Goal: Register for event/course

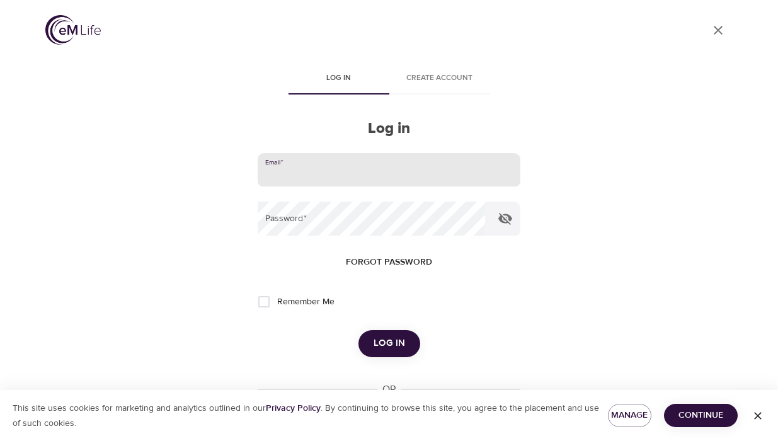
type input "[EMAIL_ADDRESS][DOMAIN_NAME]"
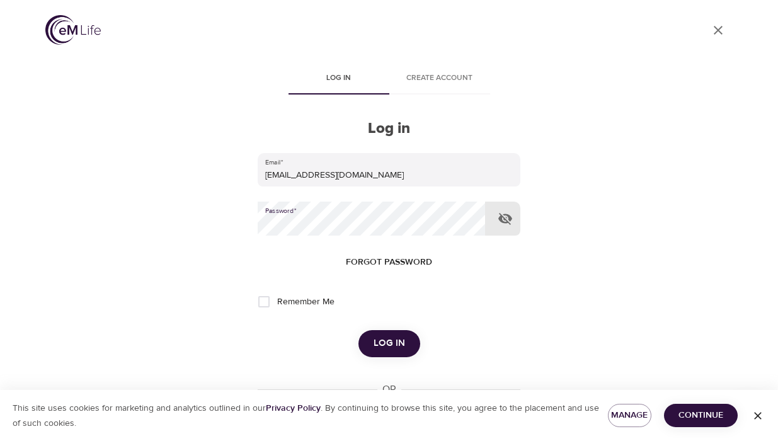
click at [263, 296] on input "Remember Me" at bounding box center [264, 302] width 26 height 26
checkbox input "true"
click at [637, 419] on span "Manage" at bounding box center [629, 416] width 23 height 16
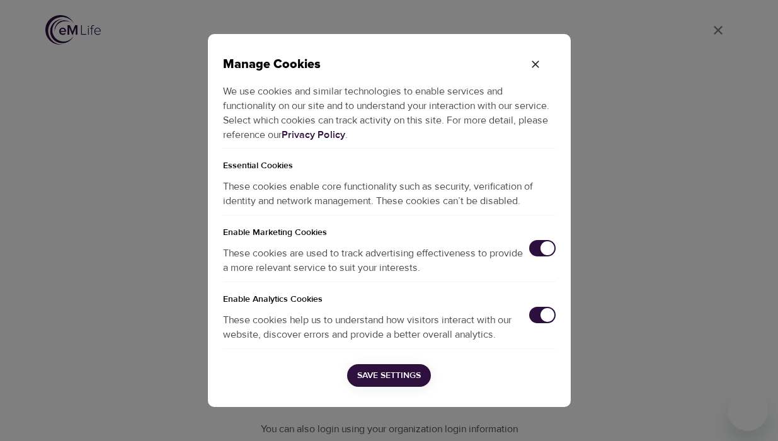
click at [540, 248] on input "checkbox" at bounding box center [548, 248] width 42 height 14
click at [387, 368] on span "Save Settings" at bounding box center [389, 376] width 64 height 16
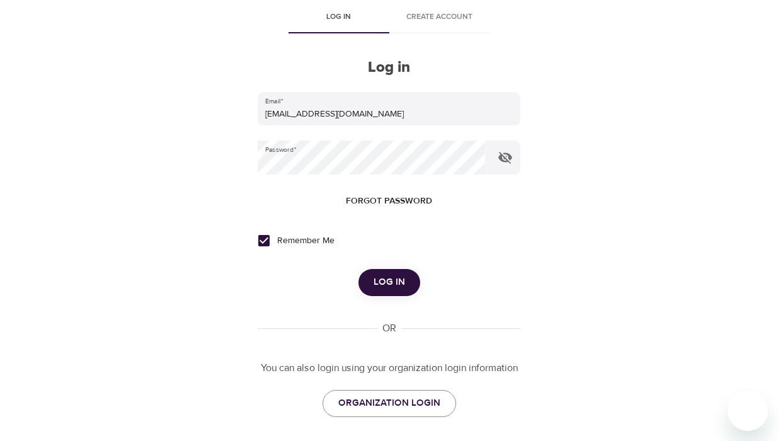
scroll to position [67, 0]
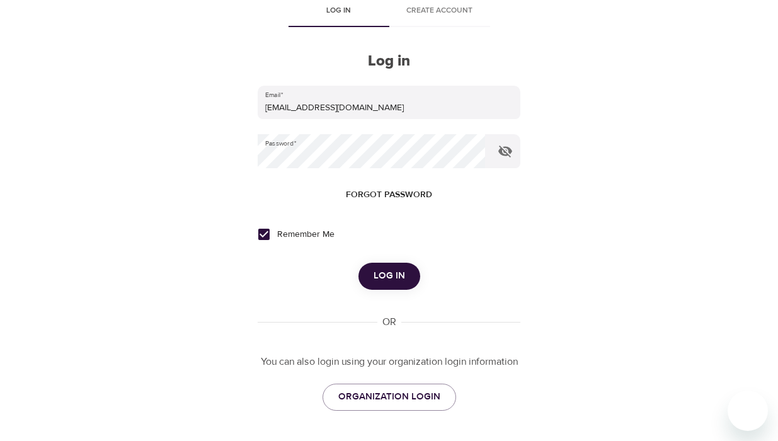
click at [399, 275] on span "Log in" at bounding box center [389, 276] width 31 height 16
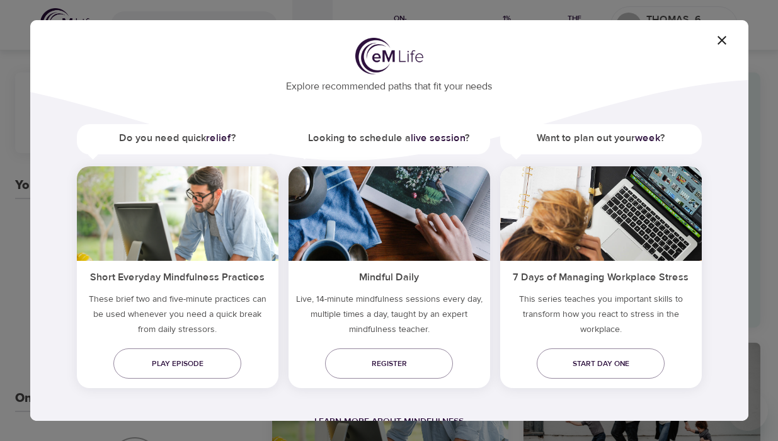
scroll to position [40, 0]
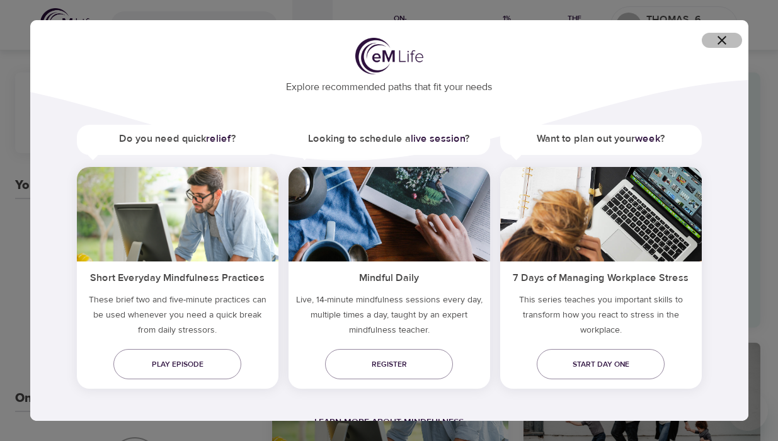
click at [721, 46] on icon "button" at bounding box center [721, 40] width 15 height 15
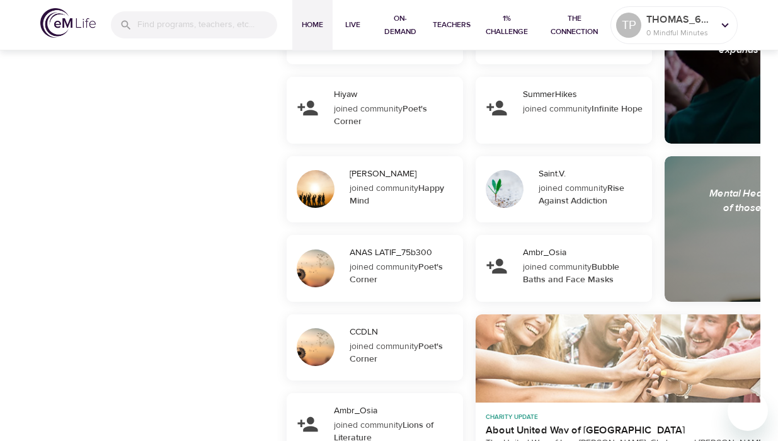
scroll to position [679, 0]
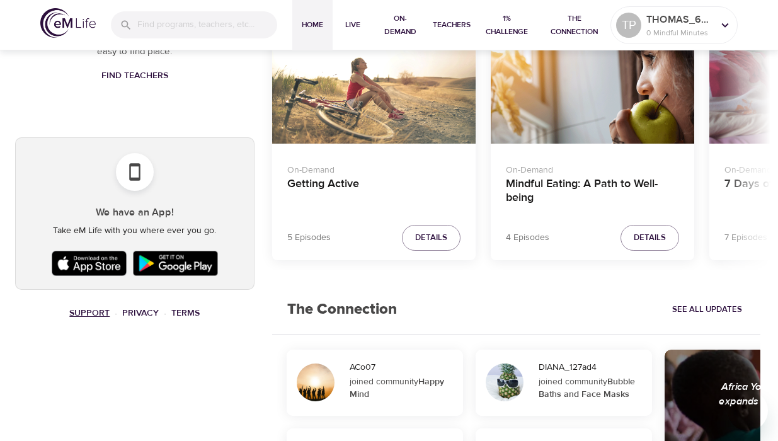
click at [88, 307] on link "Support" at bounding box center [89, 312] width 40 height 11
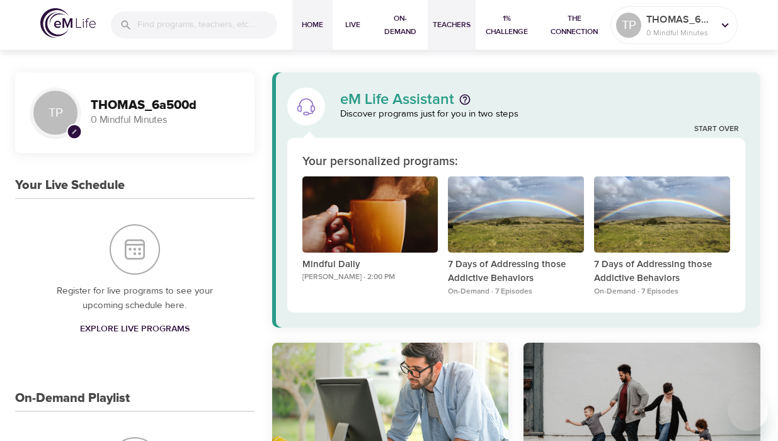
scroll to position [0, 0]
click at [678, 36] on p "0 Mindful Minutes" at bounding box center [679, 32] width 67 height 11
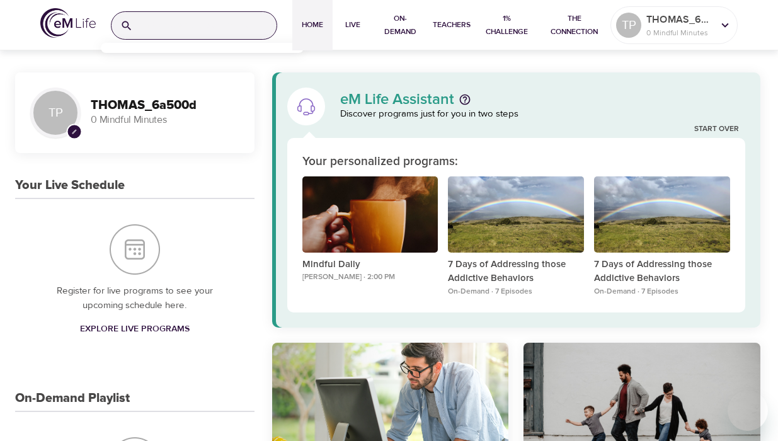
click at [232, 26] on input "search" at bounding box center [207, 25] width 139 height 27
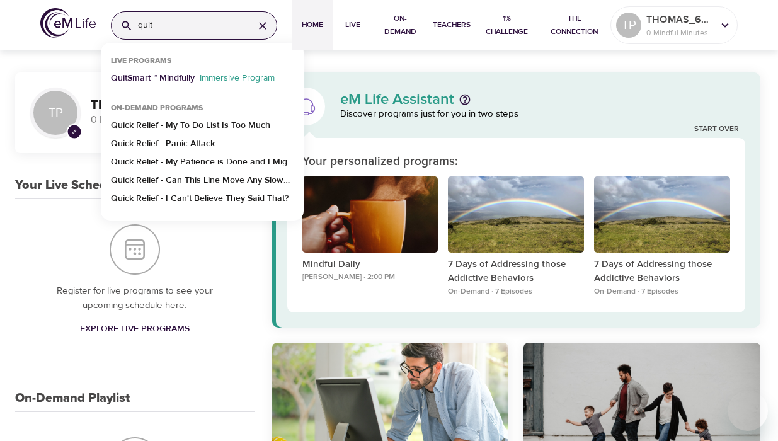
type input "quit"
click at [178, 81] on p "QuitSmart ™ Mindfully" at bounding box center [153, 81] width 84 height 18
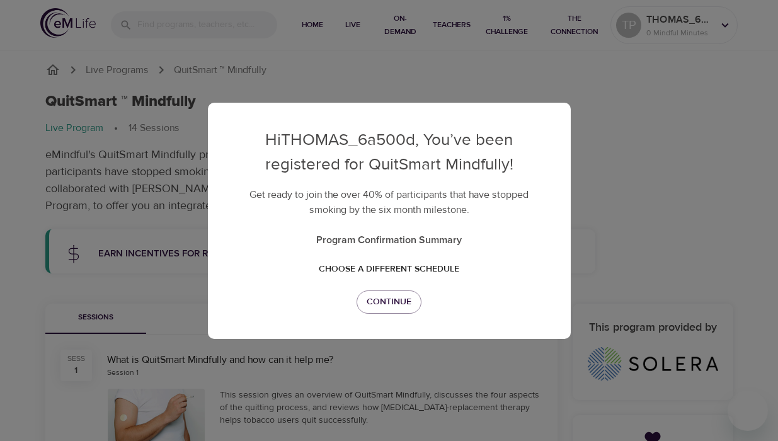
click at [440, 242] on p "Program Confirmation Summary" at bounding box center [389, 239] width 312 height 15
click at [441, 271] on span "Choose a different schedule" at bounding box center [389, 269] width 140 height 16
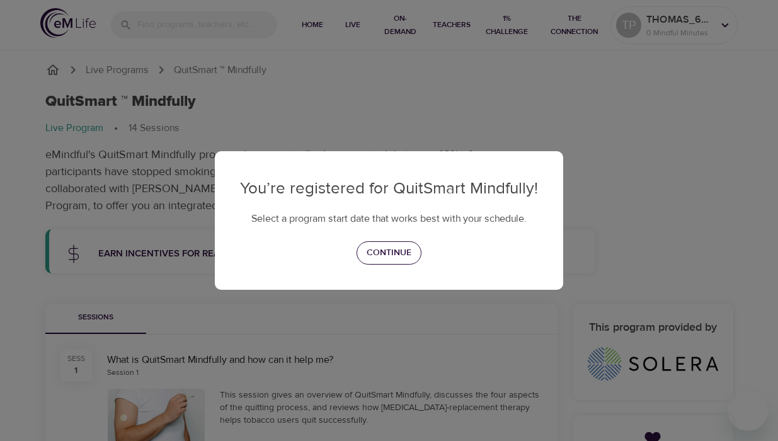
click at [405, 249] on span "Continue" at bounding box center [389, 253] width 45 height 16
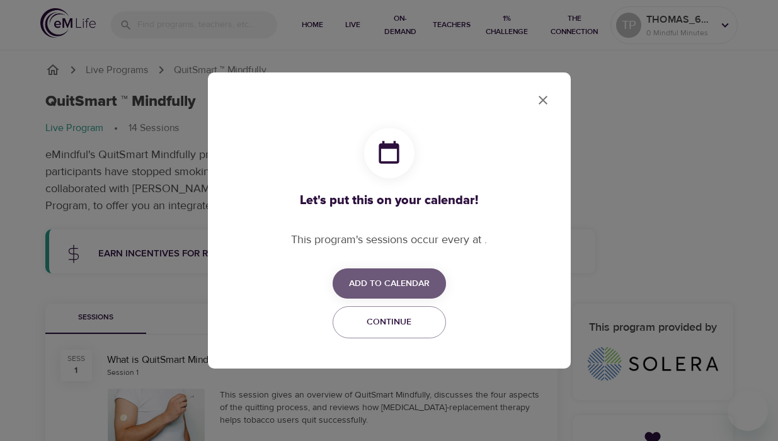
click at [400, 275] on button "Add to Calendar" at bounding box center [389, 283] width 113 height 31
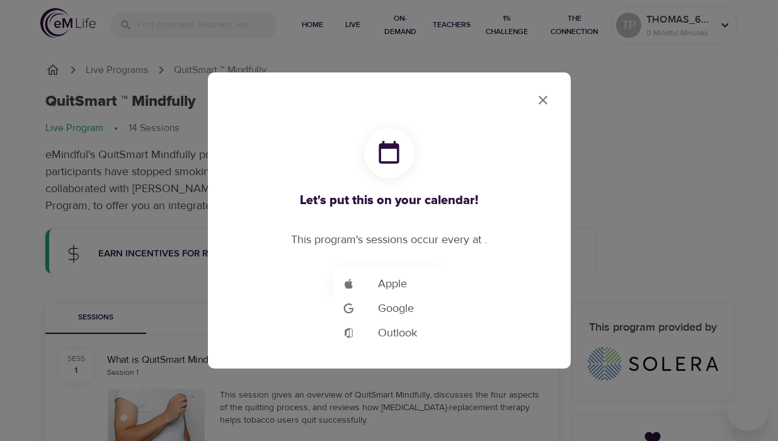
click at [502, 221] on div at bounding box center [389, 220] width 778 height 441
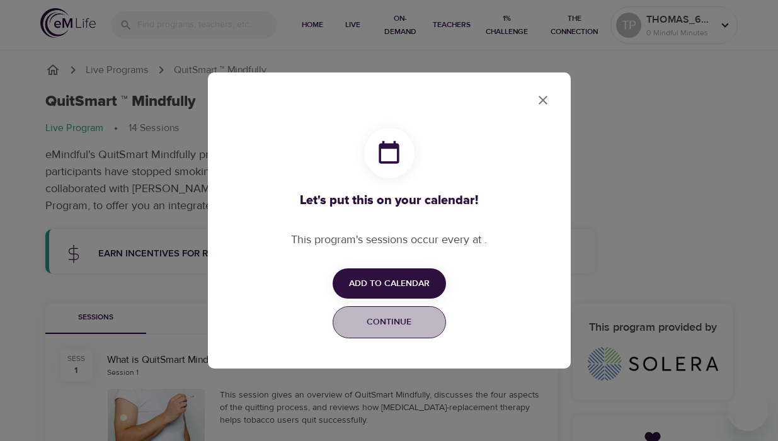
click at [415, 316] on span "Continue" at bounding box center [389, 322] width 97 height 16
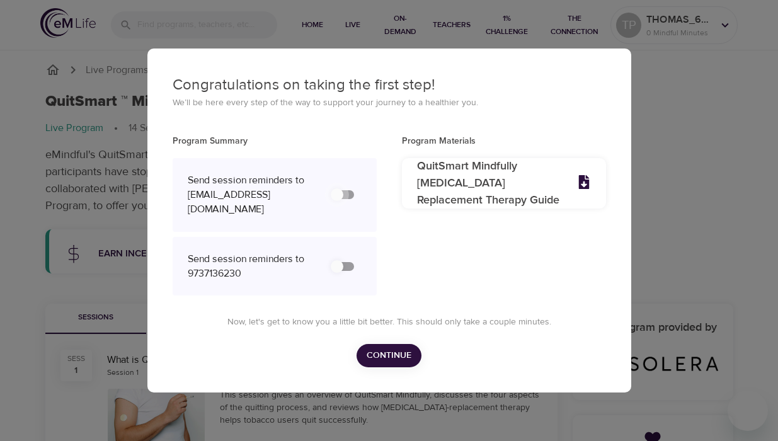
click at [341, 197] on input "secondary checkbox" at bounding box center [337, 195] width 72 height 24
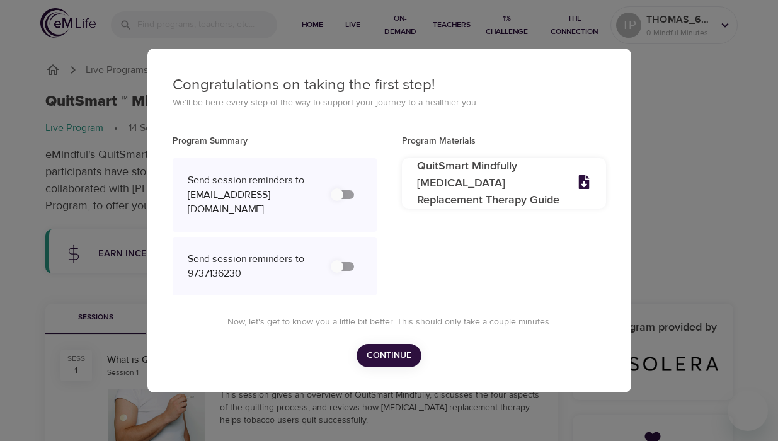
click at [341, 197] on input "secondary checkbox" at bounding box center [337, 195] width 72 height 24
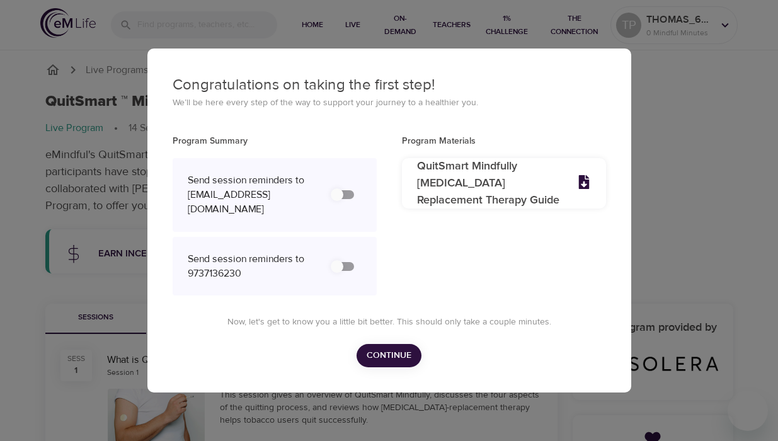
drag, startPoint x: 339, startPoint y: 198, endPoint x: 401, endPoint y: 197, distance: 61.7
click at [401, 197] on div "Program Summary Send session reminders to tpastilha@gmail.com Send session remi…" at bounding box center [389, 217] width 459 height 191
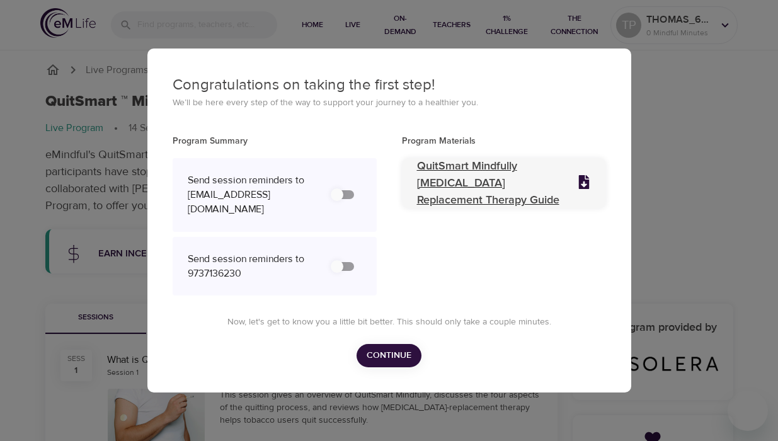
drag, startPoint x: 346, startPoint y: 198, endPoint x: 433, endPoint y: 198, distance: 86.9
click at [433, 198] on div "Program Summary Send session reminders to tpastilha@gmail.com Send session remi…" at bounding box center [389, 217] width 459 height 191
drag, startPoint x: 336, startPoint y: 198, endPoint x: 403, endPoint y: 192, distance: 67.0
click at [404, 192] on div "Program Summary Send session reminders to tpastilha@gmail.com Send session remi…" at bounding box center [389, 217] width 459 height 191
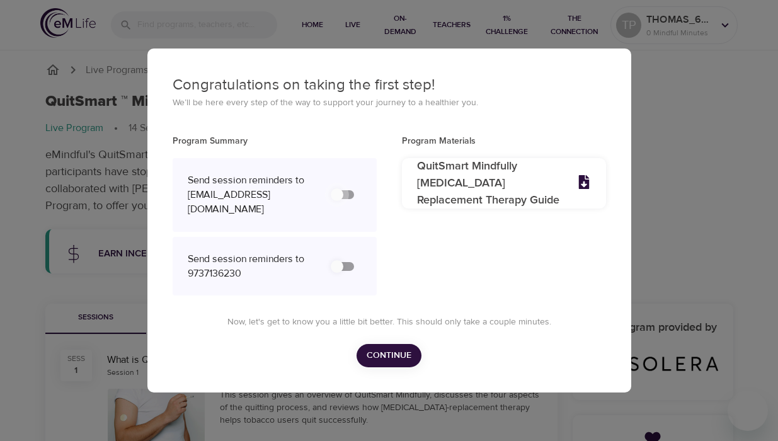
click at [351, 198] on input "secondary checkbox" at bounding box center [337, 195] width 72 height 24
click at [331, 194] on input "secondary checkbox" at bounding box center [337, 195] width 72 height 24
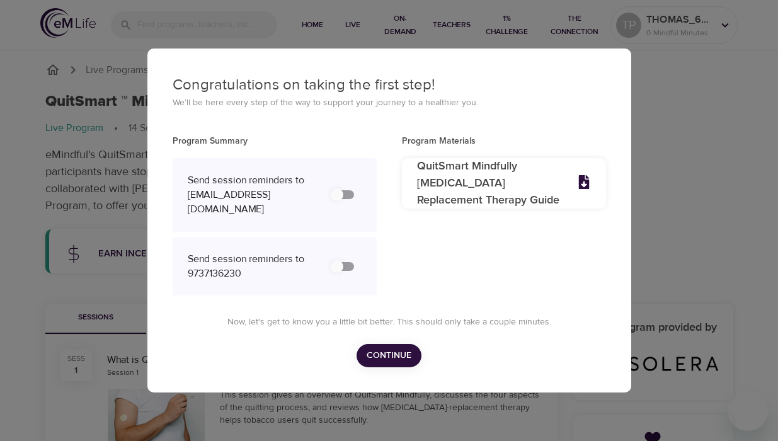
click at [331, 194] on input "secondary checkbox" at bounding box center [337, 195] width 72 height 24
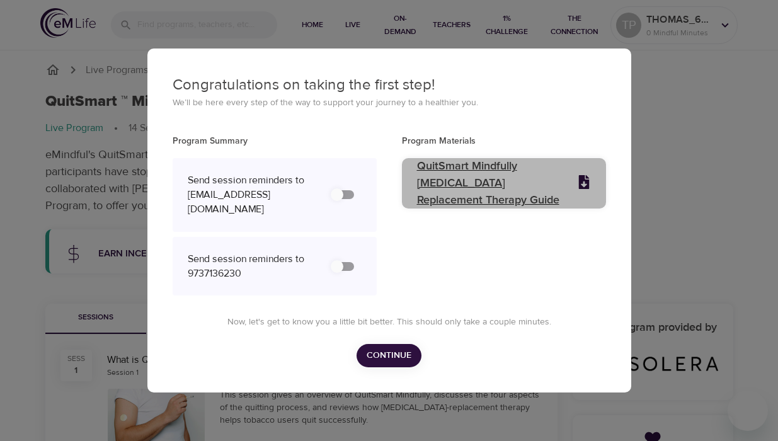
click at [492, 178] on p "QuitSmart Mindfully Nicotine Replacement Therapy Guide" at bounding box center [489, 183] width 145 height 51
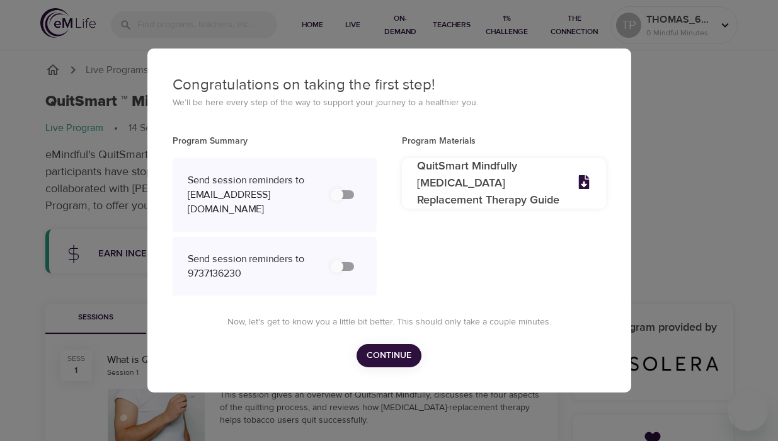
click at [339, 190] on input "secondary checkbox" at bounding box center [337, 195] width 72 height 24
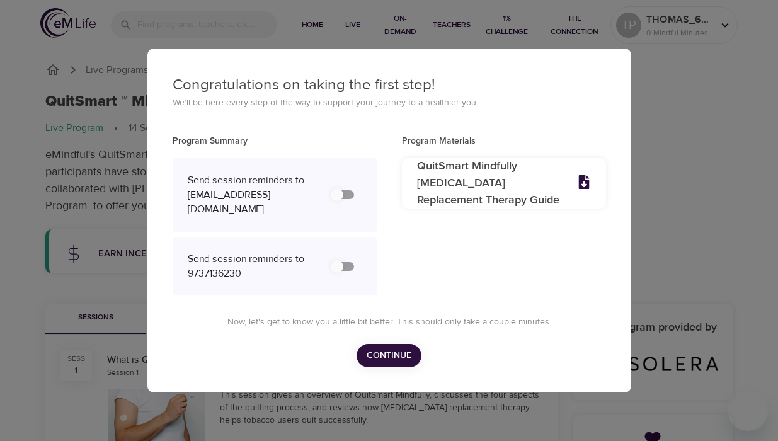
click at [339, 190] on input "secondary checkbox" at bounding box center [337, 195] width 72 height 24
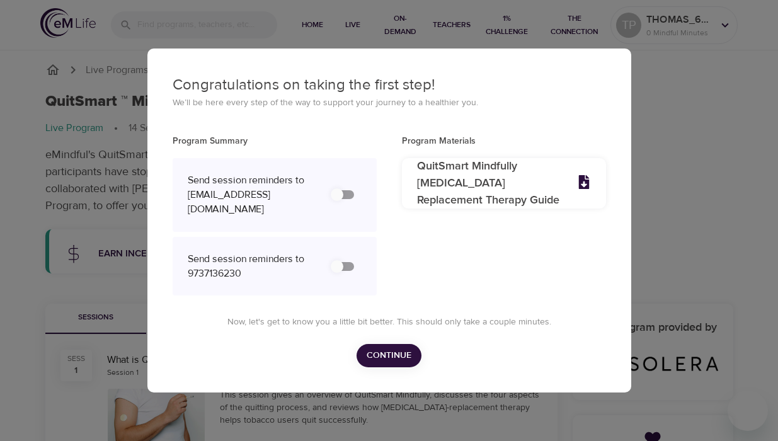
click at [339, 190] on input "secondary checkbox" at bounding box center [337, 195] width 72 height 24
checkbox input "false"
click at [341, 258] on input "secondary checkbox" at bounding box center [337, 267] width 72 height 24
click at [341, 259] on input "secondary checkbox" at bounding box center [337, 267] width 72 height 24
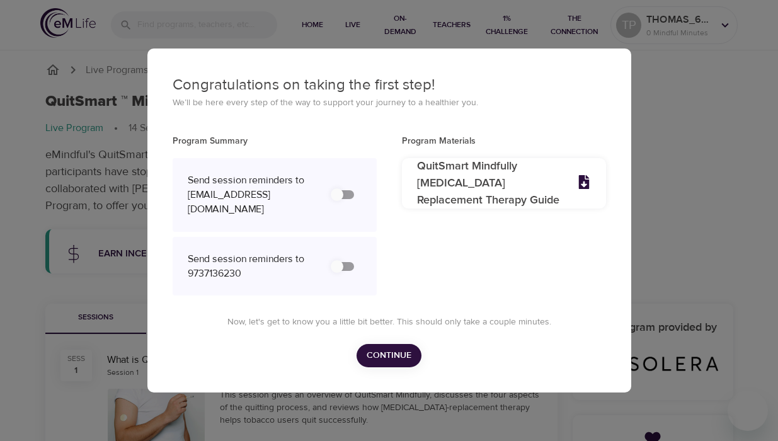
click at [341, 259] on input "secondary checkbox" at bounding box center [337, 267] width 72 height 24
checkbox input "false"
click at [384, 348] on span "Continue" at bounding box center [389, 356] width 45 height 16
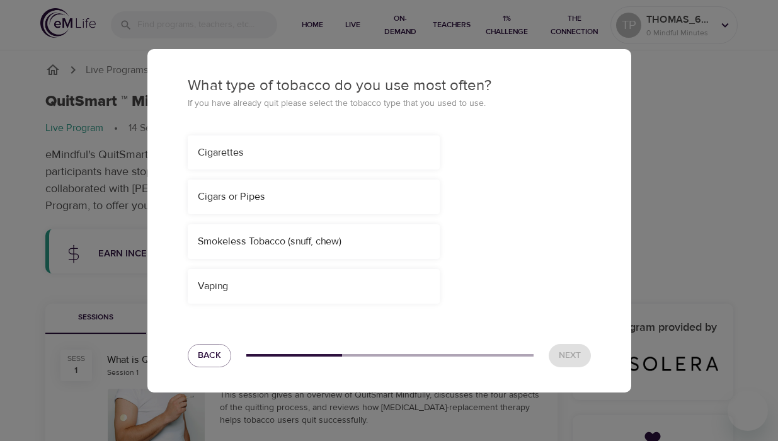
click at [272, 173] on div "Cigarettes Cigars or Pipes Smokeless Tobacco (snuff, chew) Vaping" at bounding box center [389, 219] width 403 height 169
click at [226, 159] on div "Cigarettes" at bounding box center [314, 153] width 232 height 14
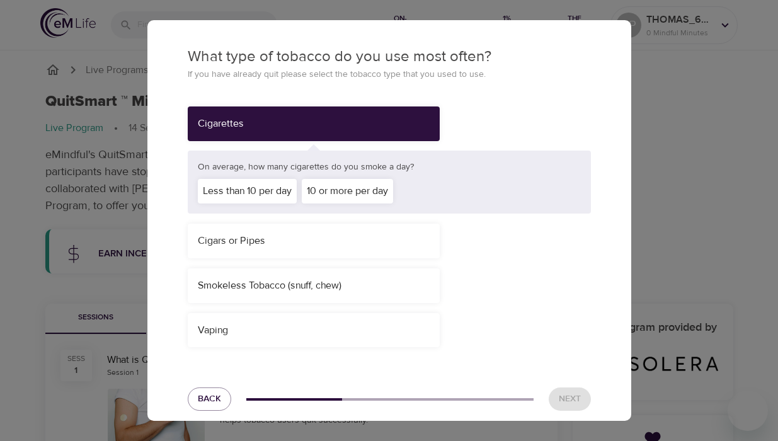
click at [263, 187] on div "Less than 10 per day" at bounding box center [247, 191] width 99 height 25
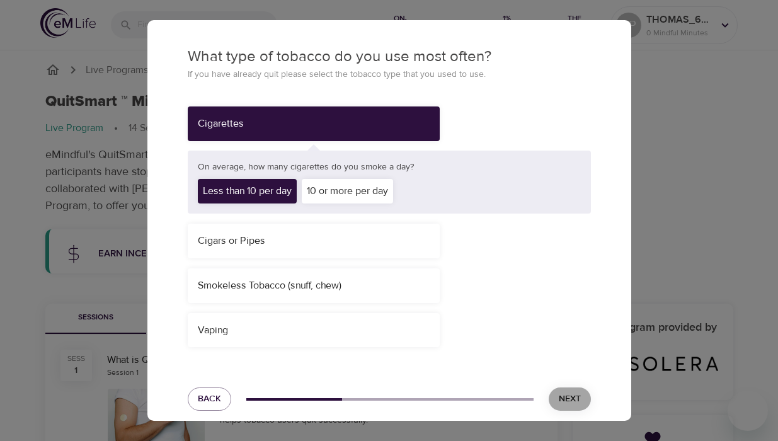
click at [585, 394] on button "Next" at bounding box center [570, 398] width 42 height 23
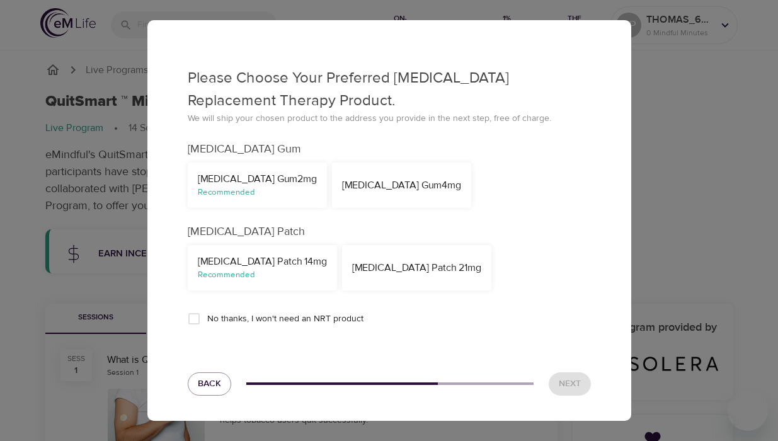
scroll to position [144, 0]
click at [282, 256] on div "NicoDerm CQ Patch 14mg" at bounding box center [262, 262] width 129 height 14
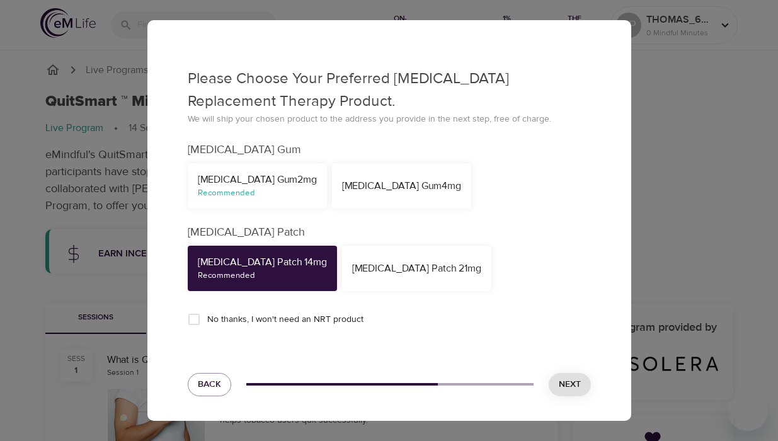
click at [254, 181] on div "Nicotine Gum 2mg" at bounding box center [257, 180] width 119 height 14
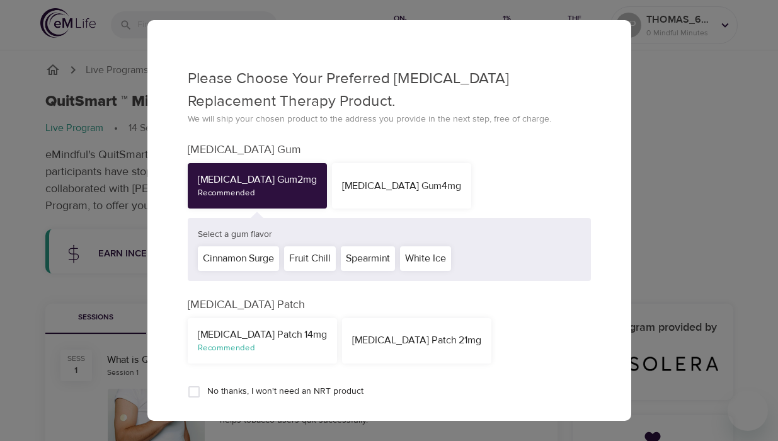
click at [254, 181] on div "Nicotine Gum 2mg" at bounding box center [257, 180] width 119 height 14
click at [302, 349] on div "Recommended" at bounding box center [262, 348] width 129 height 12
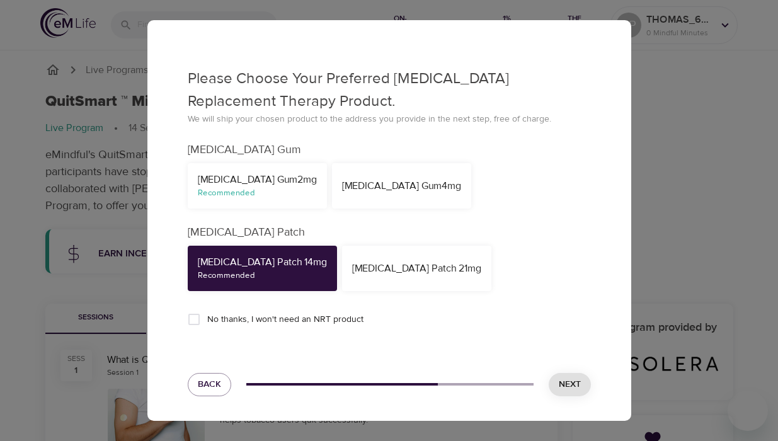
click at [576, 390] on span "Next" at bounding box center [570, 385] width 22 height 16
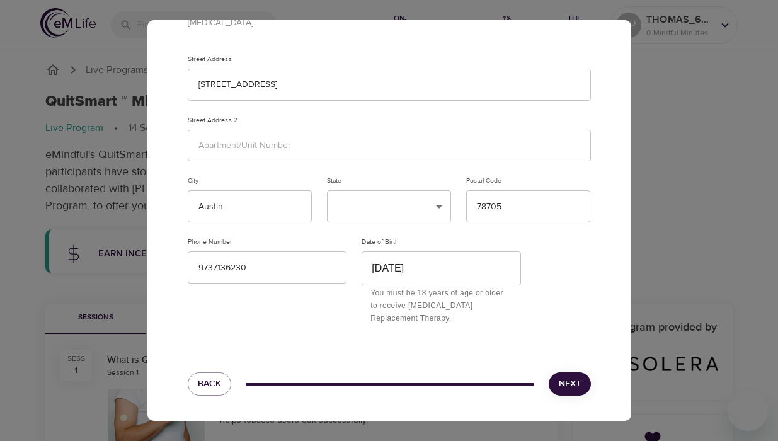
scroll to position [0, 0]
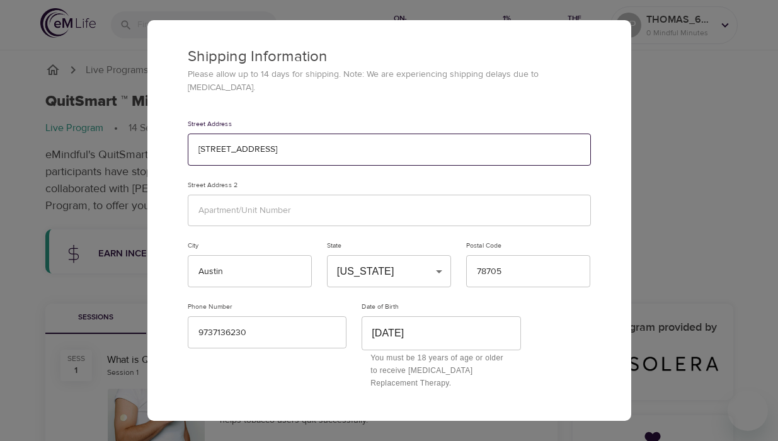
click at [577, 136] on input "302 E 30th St" at bounding box center [389, 150] width 403 height 32
click at [449, 138] on input "302 E 30th St" at bounding box center [389, 150] width 403 height 32
click at [366, 141] on input "302 E 30th St" at bounding box center [389, 150] width 403 height 32
type input "3"
type input "302 E 30th ST"
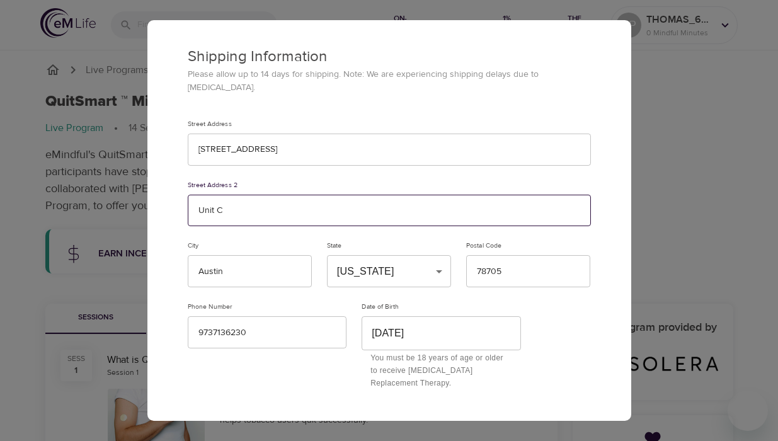
type input "Unit C"
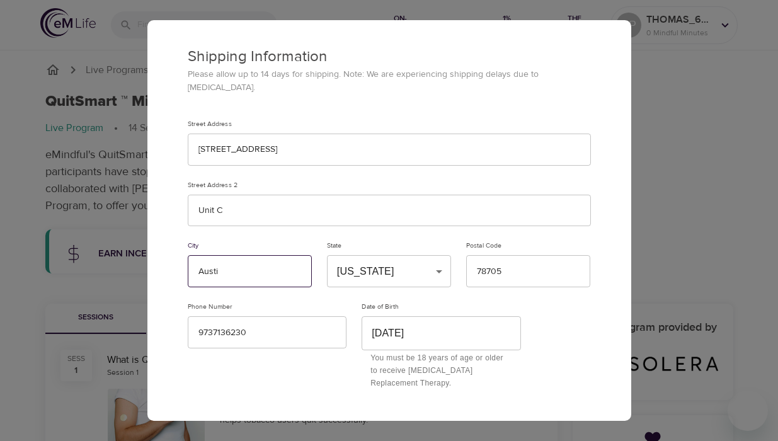
type input "Austin"
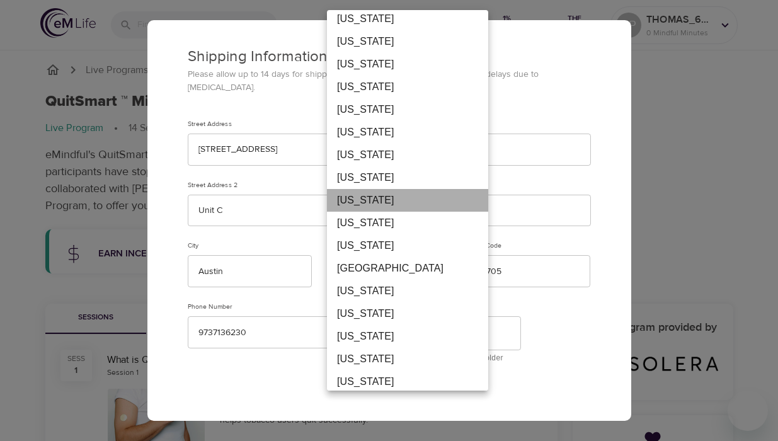
click at [379, 210] on li "Texas" at bounding box center [407, 200] width 161 height 23
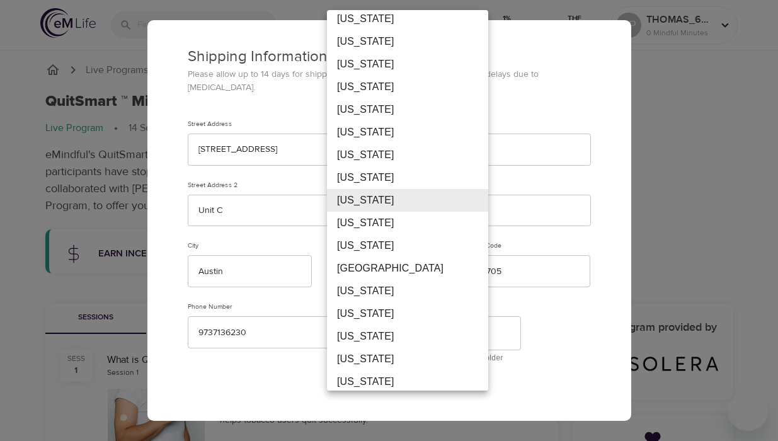
click at [376, 269] on li "Virgin Islands" at bounding box center [407, 268] width 161 height 23
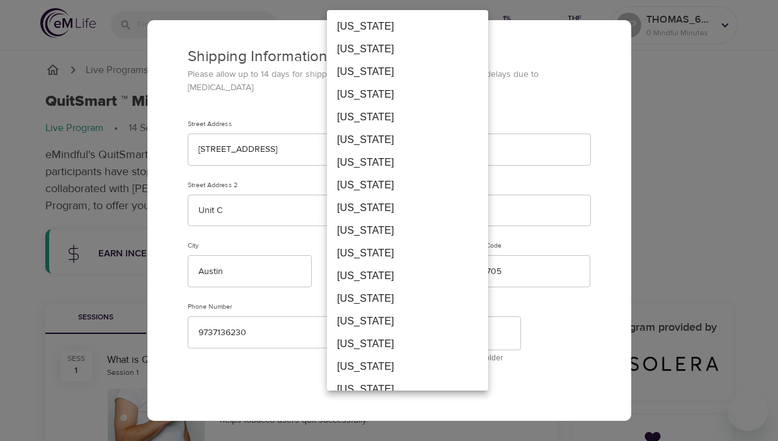
scroll to position [968, 0]
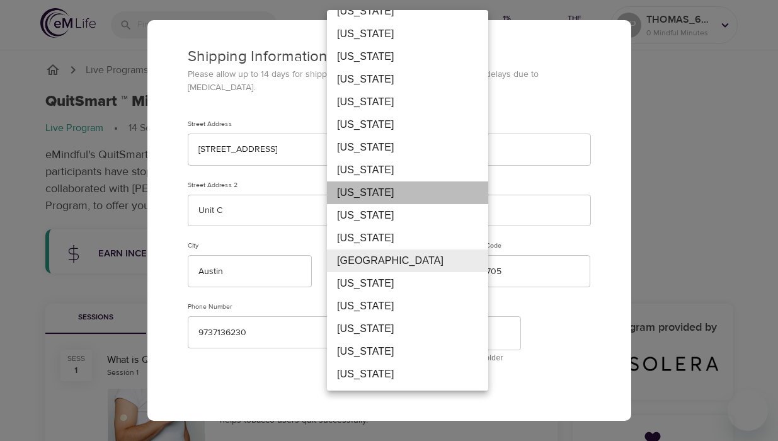
click at [377, 200] on li "Texas" at bounding box center [407, 192] width 161 height 23
type input "TX"
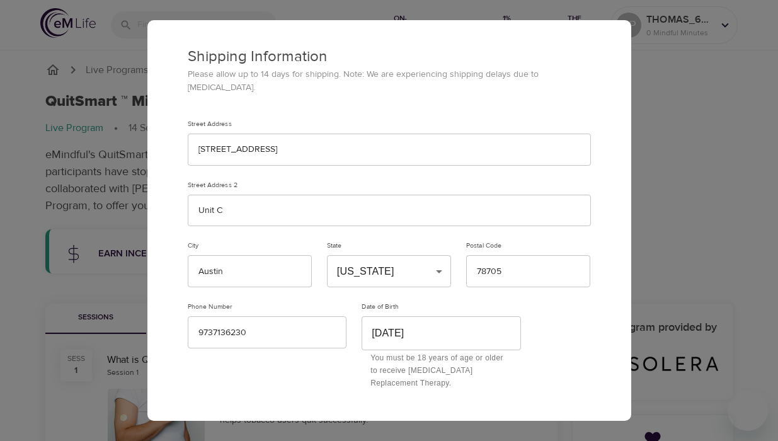
click at [515, 241] on div "Postal Code" at bounding box center [528, 245] width 124 height 9
click at [515, 241] on div "Postal Code 78705" at bounding box center [528, 264] width 124 height 46
click at [515, 260] on input "78705" at bounding box center [528, 271] width 124 height 32
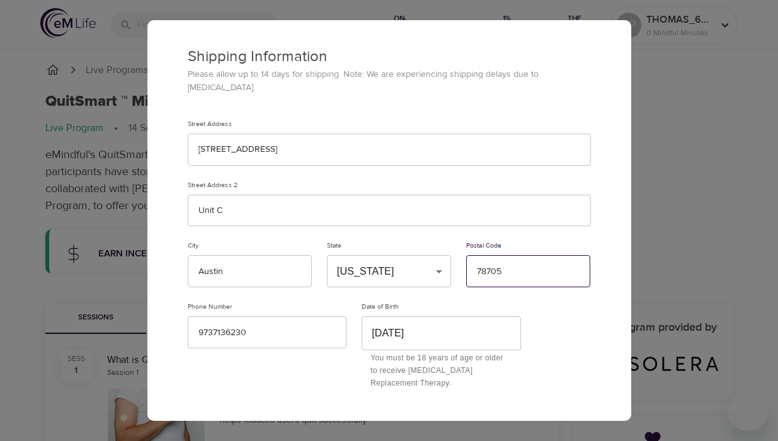
click at [515, 260] on input "78705" at bounding box center [528, 271] width 124 height 32
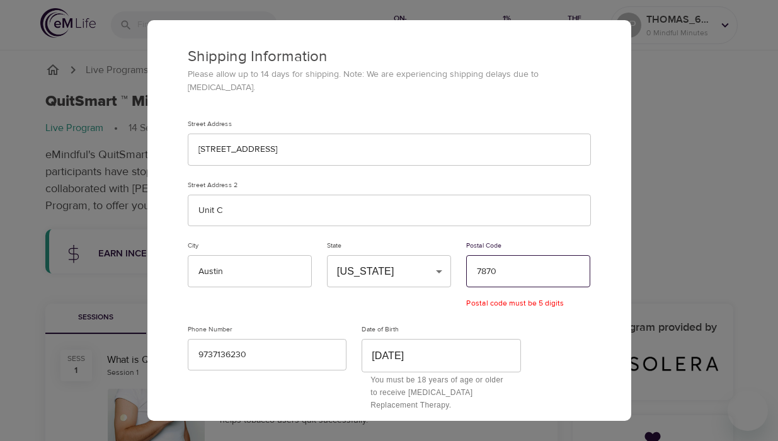
type input "78705"
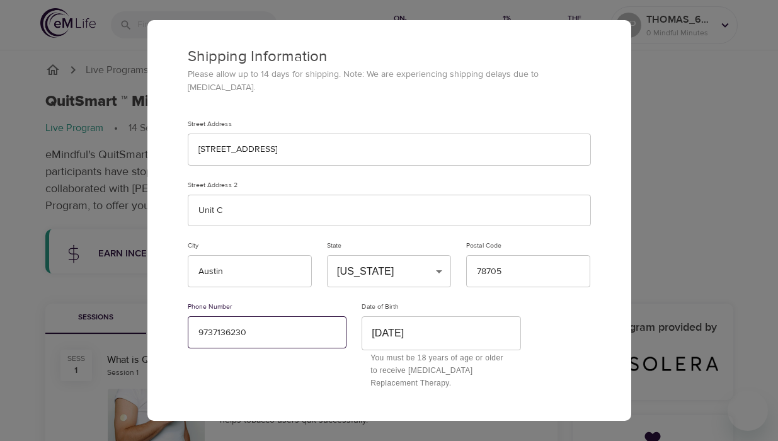
click at [284, 324] on input "9737136230" at bounding box center [267, 332] width 159 height 32
click at [377, 377] on div "Date of Birth July 30th, 2000 ​ You must be 18 years of age or older to receive…" at bounding box center [441, 346] width 175 height 102
click at [309, 318] on input "973712362300" at bounding box center [267, 332] width 159 height 32
type input "97371236230"
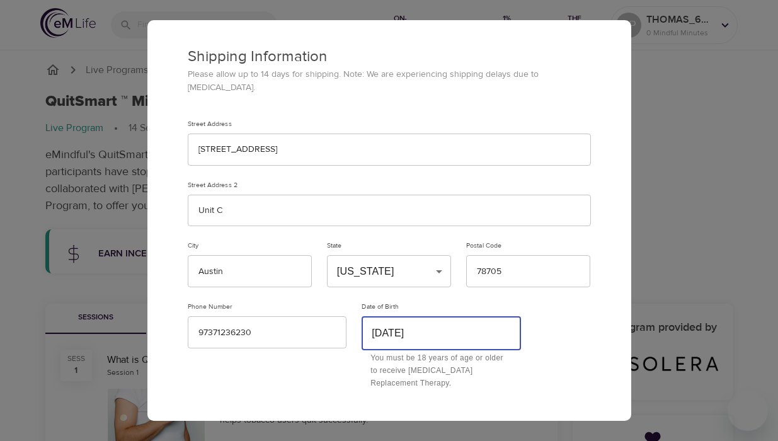
click at [447, 324] on input "July 30th, 2000" at bounding box center [441, 332] width 159 height 33
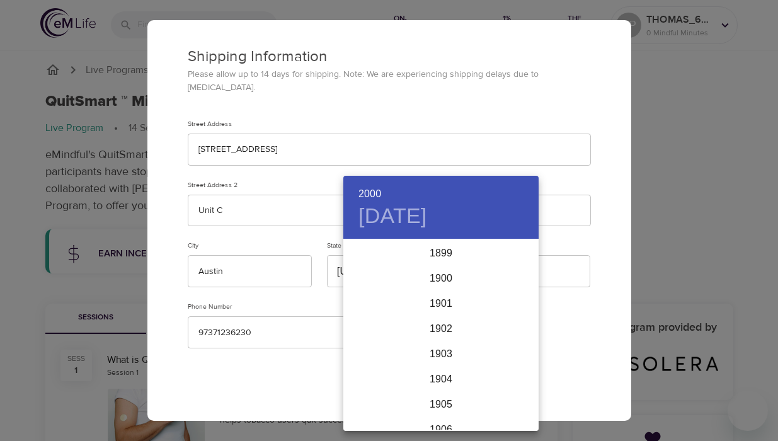
scroll to position [2469, 0]
click at [441, 338] on div "2000" at bounding box center [440, 335] width 195 height 25
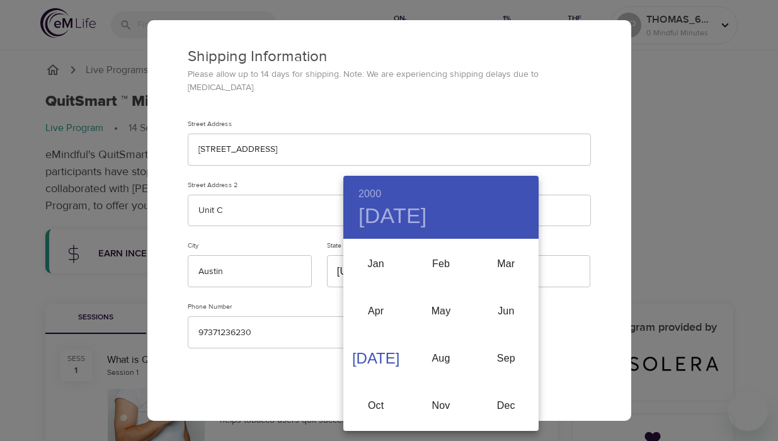
click at [372, 362] on div "Jul" at bounding box center [375, 358] width 65 height 47
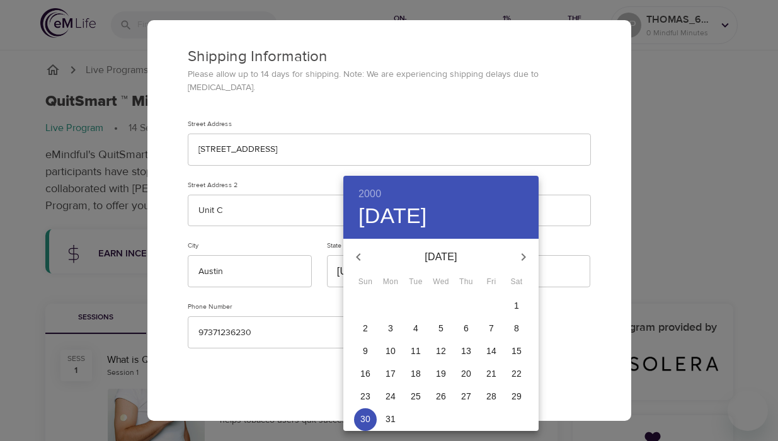
click at [360, 425] on p "30" at bounding box center [365, 419] width 10 height 13
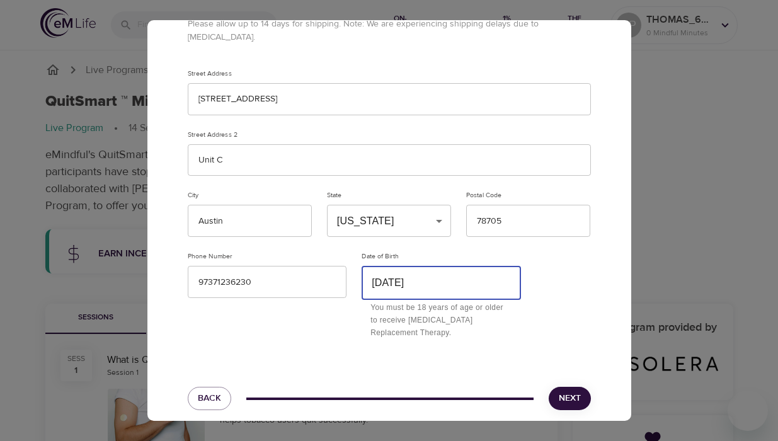
scroll to position [50, 0]
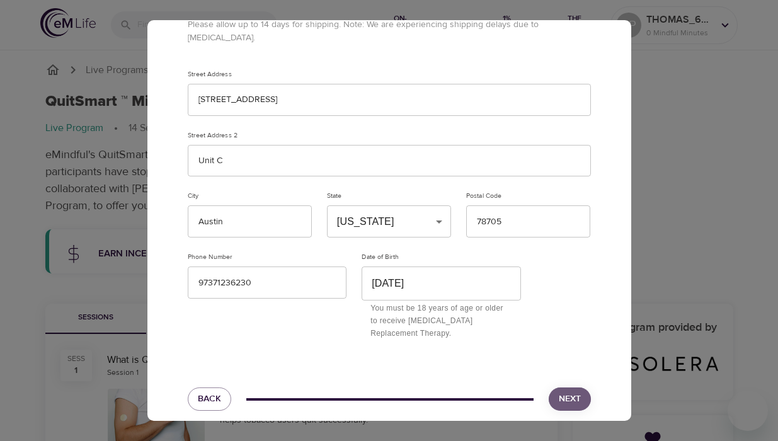
click at [566, 391] on span "Next" at bounding box center [570, 399] width 22 height 16
drag, startPoint x: 566, startPoint y: 387, endPoint x: 558, endPoint y: 380, distance: 11.6
click at [525, 405] on div "Back Next" at bounding box center [389, 408] width 484 height 56
click at [564, 391] on span "Next" at bounding box center [570, 399] width 22 height 16
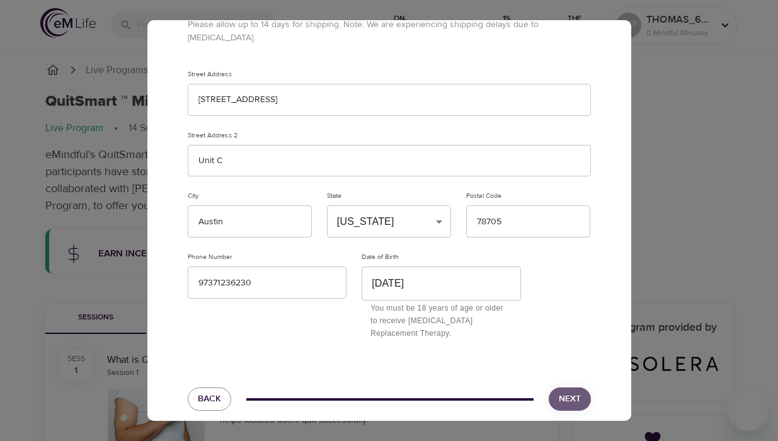
click at [564, 391] on span "Next" at bounding box center [570, 399] width 22 height 16
drag, startPoint x: 564, startPoint y: 386, endPoint x: 557, endPoint y: 386, distance: 6.9
click at [559, 391] on span "Next" at bounding box center [570, 399] width 22 height 16
click at [295, 292] on div "Phone Number 97371236230" at bounding box center [267, 296] width 175 height 102
click at [295, 273] on input "97371236230" at bounding box center [267, 282] width 159 height 32
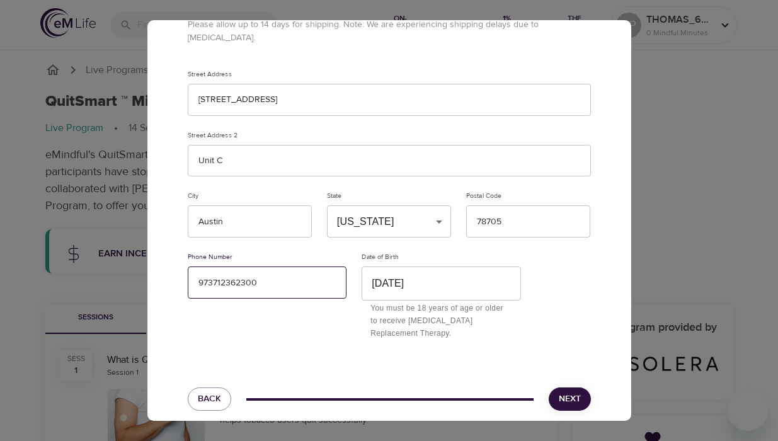
type input "973712362300"
click at [581, 392] on button "Next" at bounding box center [570, 398] width 42 height 23
click at [578, 391] on span "Next" at bounding box center [570, 399] width 22 height 16
click at [280, 269] on input "973712362300" at bounding box center [267, 282] width 159 height 32
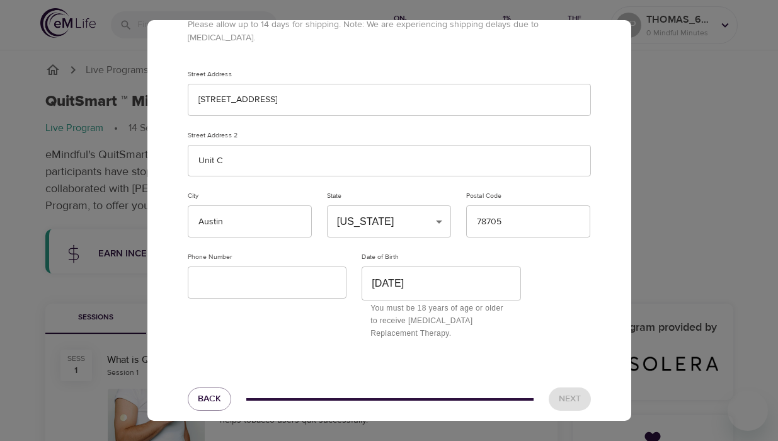
click at [570, 395] on div "Next" at bounding box center [569, 399] width 57 height 38
click at [578, 384] on div "Next" at bounding box center [569, 399] width 57 height 38
click at [542, 215] on input "78705" at bounding box center [528, 221] width 124 height 32
click at [308, 266] on input "text" at bounding box center [267, 282] width 159 height 32
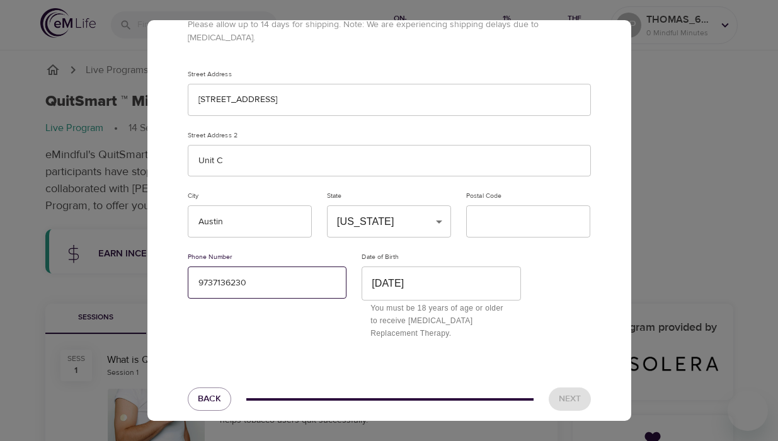
type input "9737136230"
click at [479, 357] on div "Shipping Information Please allow up to 14 days for shipping. Note: We are expe…" at bounding box center [389, 203] width 484 height 466
click at [559, 384] on div "Next" at bounding box center [569, 399] width 57 height 38
click at [523, 213] on input "text" at bounding box center [528, 221] width 124 height 32
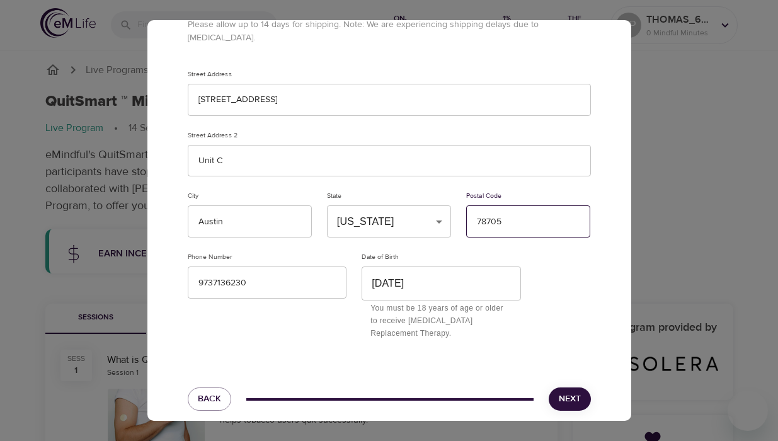
type input "78705"
click at [354, 93] on input "302 E 30th ST" at bounding box center [389, 100] width 403 height 32
click at [319, 282] on input "9737136230" at bounding box center [267, 282] width 159 height 32
click at [284, 212] on input "Austin" at bounding box center [250, 221] width 124 height 32
click at [456, 266] on input "July 30th, 2000" at bounding box center [441, 282] width 159 height 33
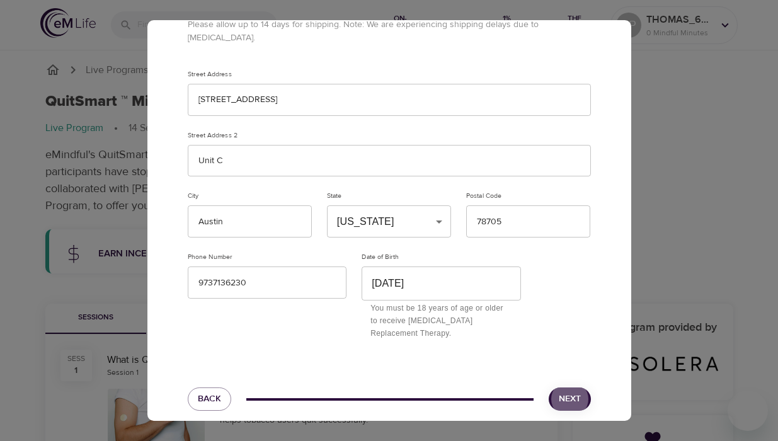
click at [569, 387] on button "Next" at bounding box center [570, 398] width 42 height 23
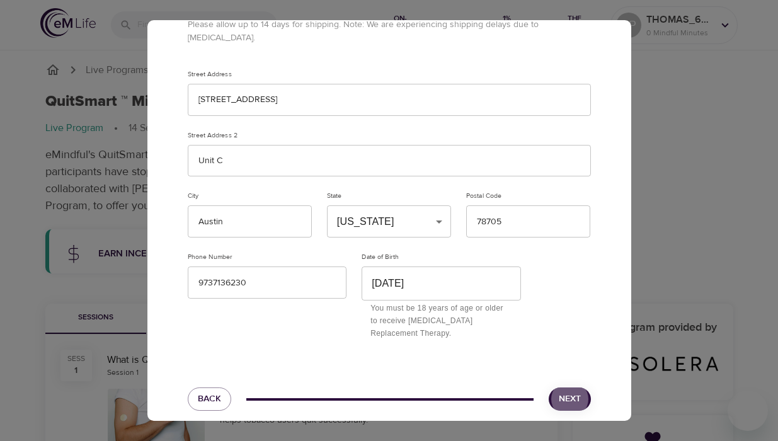
click at [569, 387] on button "Next" at bounding box center [570, 398] width 42 height 23
click at [575, 391] on span "Next" at bounding box center [570, 399] width 22 height 16
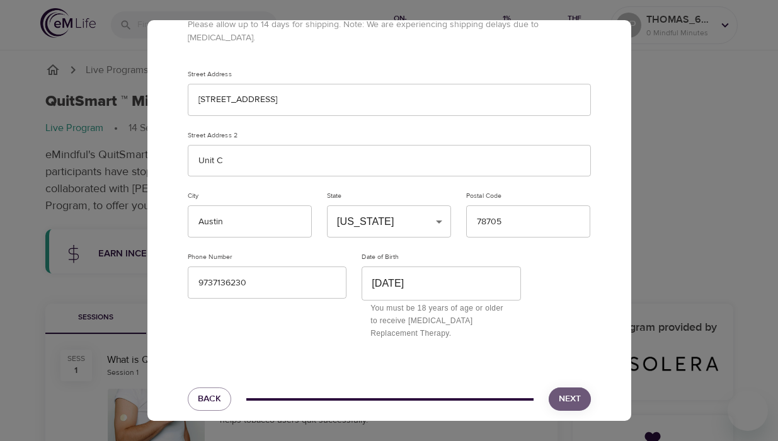
click at [575, 391] on span "Next" at bounding box center [570, 399] width 22 height 16
click at [323, 90] on input "302 E 30th ST" at bounding box center [389, 100] width 403 height 32
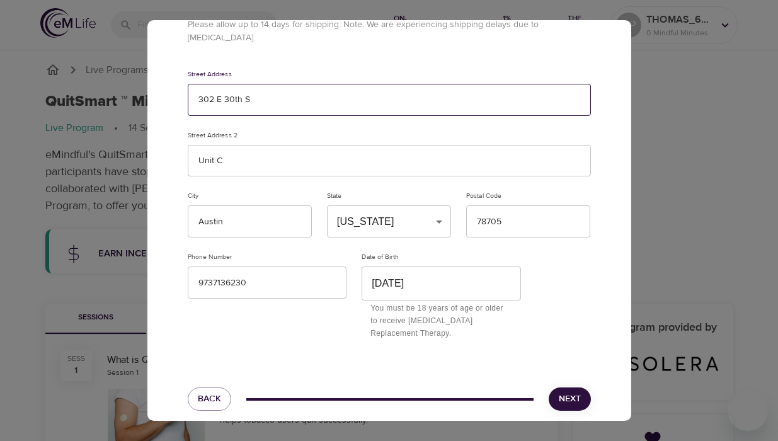
type input "302 E 30th ST"
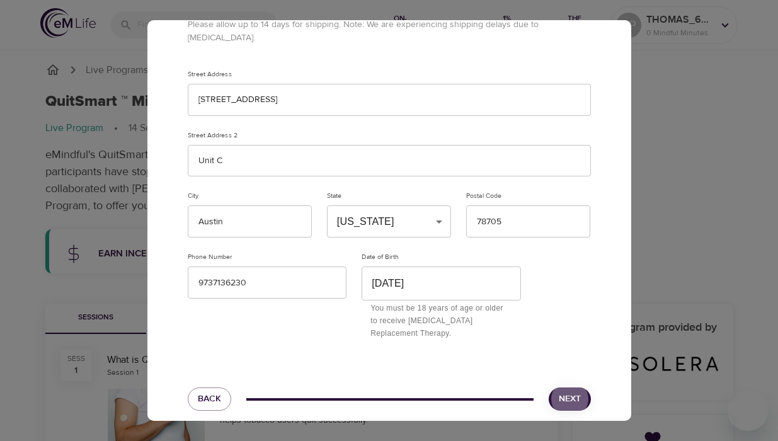
click at [569, 387] on button "Next" at bounding box center [570, 398] width 42 height 23
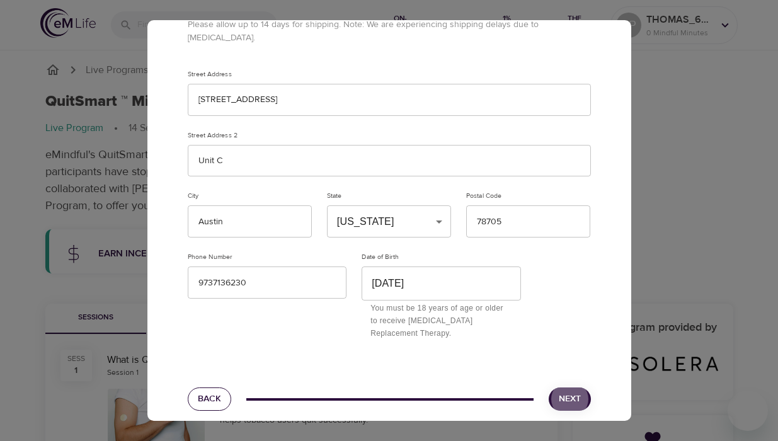
click at [213, 391] on span "Back" at bounding box center [209, 399] width 23 height 16
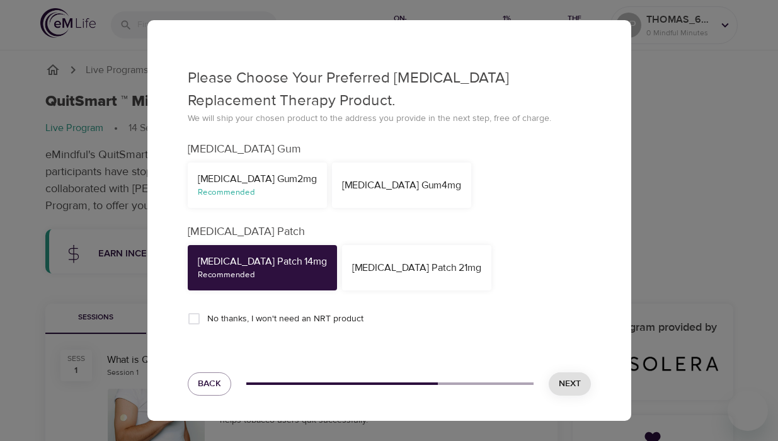
scroll to position [144, 0]
click at [205, 316] on input "No thanks, I won't need an NRT product" at bounding box center [194, 319] width 26 height 26
checkbox input "true"
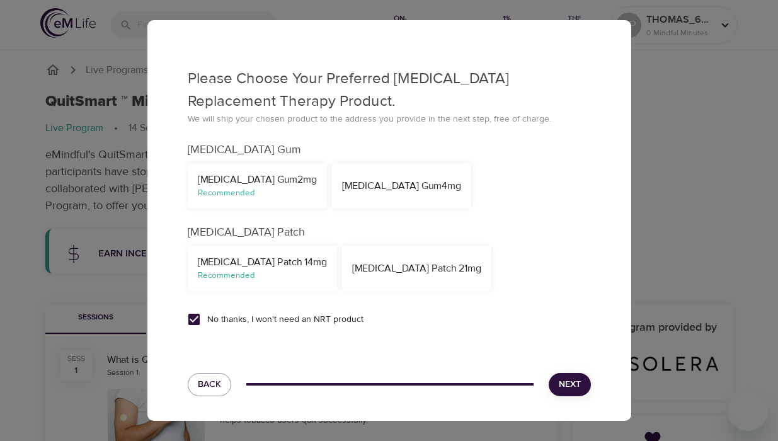
click at [580, 384] on span "Next" at bounding box center [570, 385] width 22 height 16
click at [568, 379] on span "Next" at bounding box center [570, 385] width 22 height 16
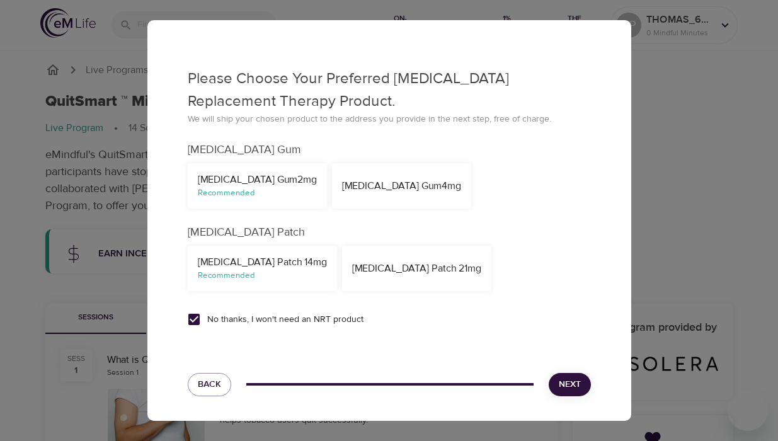
click at [581, 386] on button "Next" at bounding box center [570, 384] width 42 height 23
click at [580, 386] on span "Next" at bounding box center [570, 385] width 22 height 16
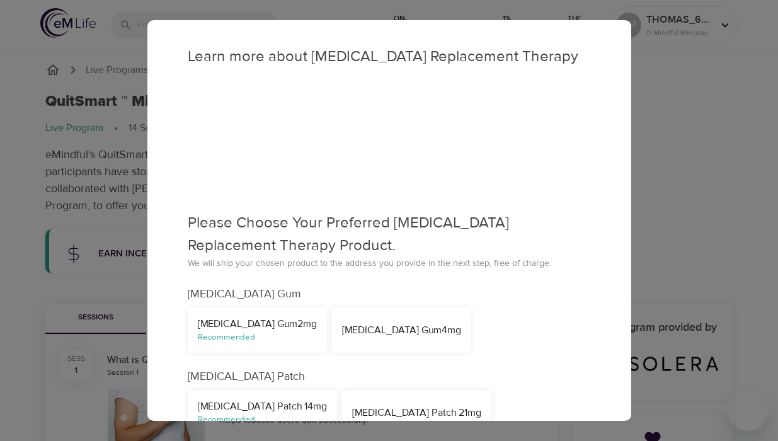
scroll to position [1, 0]
click at [777, 209] on div "Learn more about Nicotine Replacement Therapy Please Choose Your Preferred Nico…" at bounding box center [389, 220] width 778 height 441
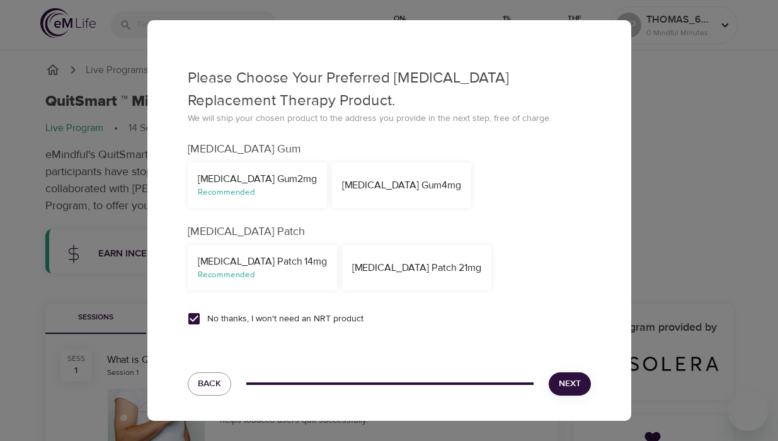
scroll to position [144, 0]
click at [219, 389] on span "Back" at bounding box center [209, 385] width 23 height 16
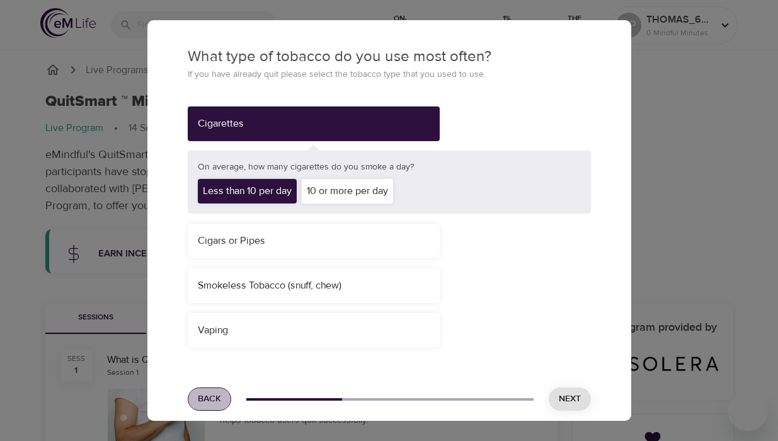
click at [219, 391] on span "Back" at bounding box center [209, 399] width 23 height 16
click at [219, 389] on div "What type of tobacco do you use most often? If you have already quit please sel…" at bounding box center [389, 220] width 778 height 441
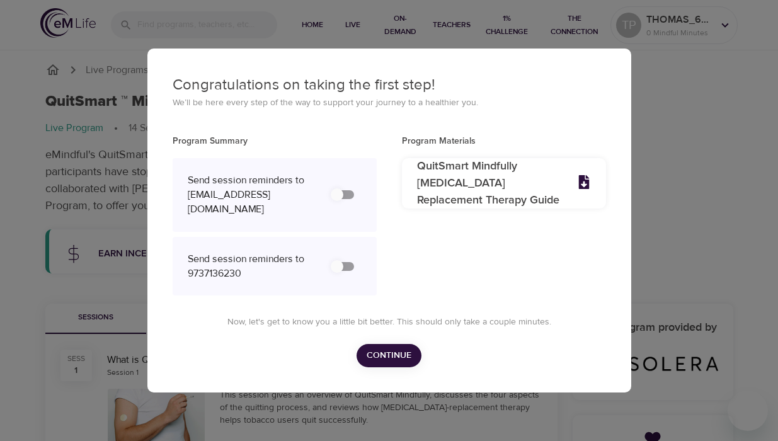
click at [219, 389] on div "Congratulations on taking the first step! We’ll be here every step of the way t…" at bounding box center [389, 220] width 778 height 441
click at [751, 91] on div "Congratulations on taking the first step! We’ll be here every step of the way t…" at bounding box center [389, 220] width 778 height 441
click at [401, 327] on div "Now, let's get to know you a little bit better. This should only take a couple …" at bounding box center [389, 333] width 433 height 67
click at [391, 351] on span "Continue" at bounding box center [389, 356] width 45 height 16
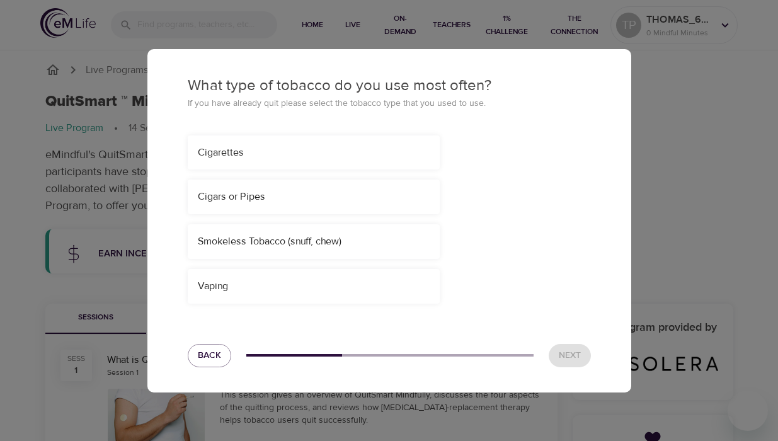
click at [777, 251] on div "What type of tobacco do you use most often? If you have already quit please sel…" at bounding box center [389, 220] width 778 height 441
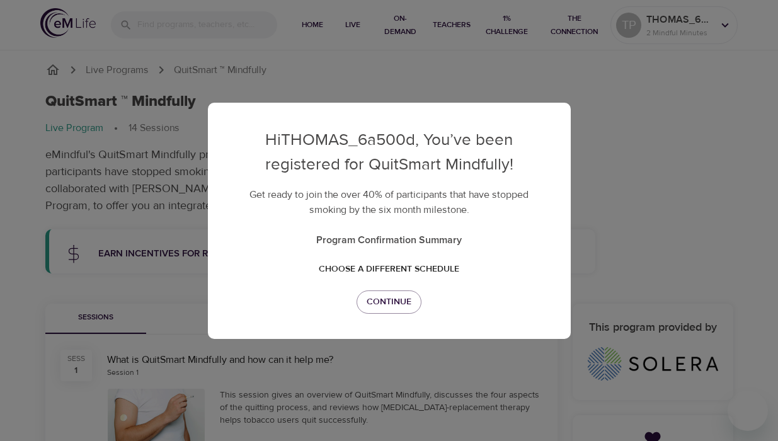
click at [767, 227] on div "Hi THOMAS_6a500d , You’ve been registered for QuitSmart Mindfully! Get ready to…" at bounding box center [389, 220] width 778 height 441
click at [768, 227] on div "Hi THOMAS_6a500d , You’ve been registered for QuitSmart Mindfully! Get ready to…" at bounding box center [389, 220] width 778 height 441
drag, startPoint x: 768, startPoint y: 227, endPoint x: 702, endPoint y: 227, distance: 66.1
click at [764, 227] on div "Hi THOMAS_6a500d , You’ve been registered for QuitSmart Mindfully! Get ready to…" at bounding box center [389, 220] width 778 height 441
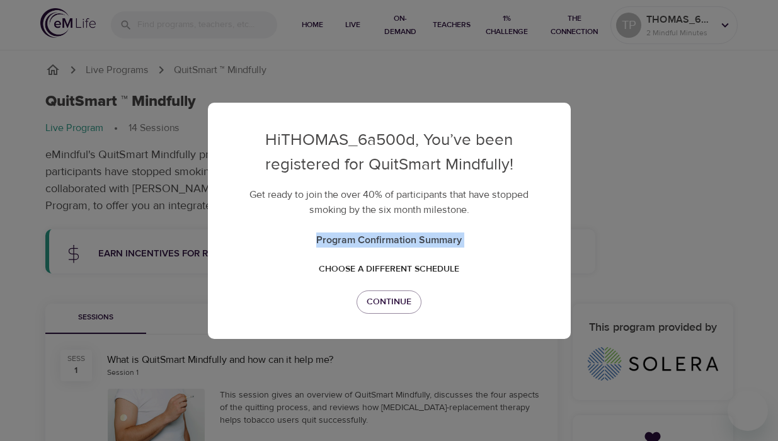
click at [617, 227] on div "Hi THOMAS_6a500d , You’ve been registered for QuitSmart Mindfully! Get ready to…" at bounding box center [389, 220] width 778 height 441
click at [633, 227] on div "Hi THOMAS_6a500d , You’ve been registered for QuitSmart Mindfully! Get ready to…" at bounding box center [389, 220] width 778 height 441
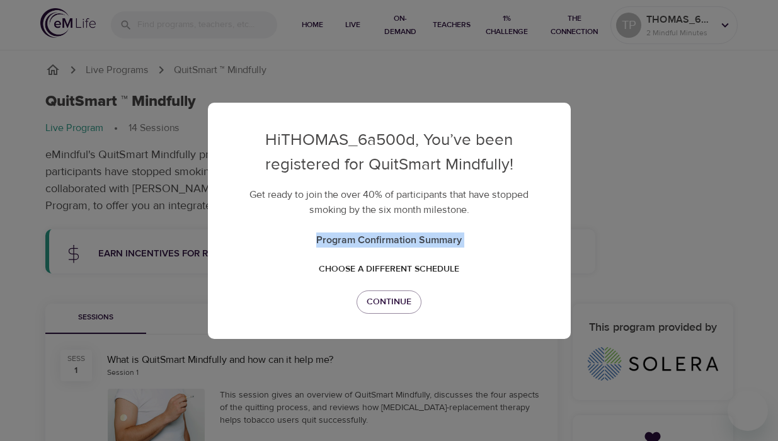
click at [633, 227] on div "Hi THOMAS_6a500d , You’ve been registered for QuitSmart Mindfully! Get ready to…" at bounding box center [389, 220] width 778 height 441
click at [403, 226] on div "Hi THOMAS_6a500d , You’ve been registered for QuitSmart Mindfully! Get ready to…" at bounding box center [389, 221] width 363 height 236
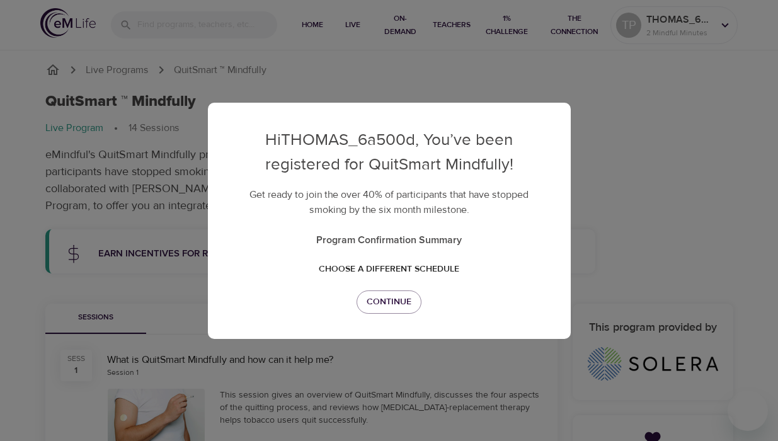
click at [404, 240] on p "Program Confirmation Summary" at bounding box center [389, 239] width 312 height 15
click at [372, 190] on p "Get ready to join the over 40% of participants that have stopped smoking by the…" at bounding box center [389, 202] width 312 height 30
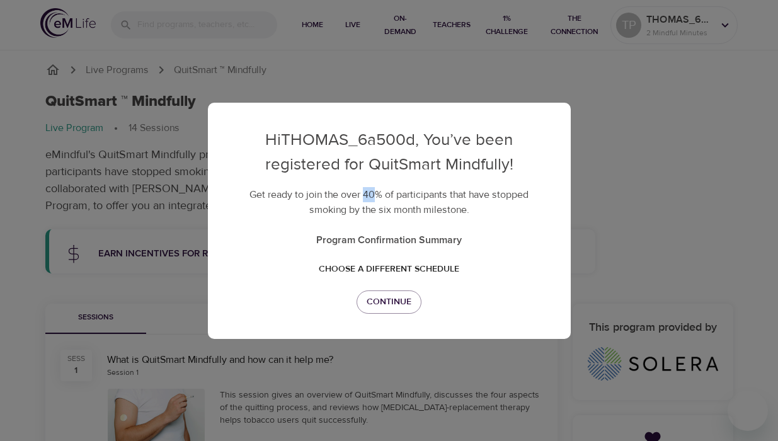
click at [372, 189] on p "Get ready to join the over 40% of participants that have stopped smoking by the…" at bounding box center [389, 202] width 312 height 30
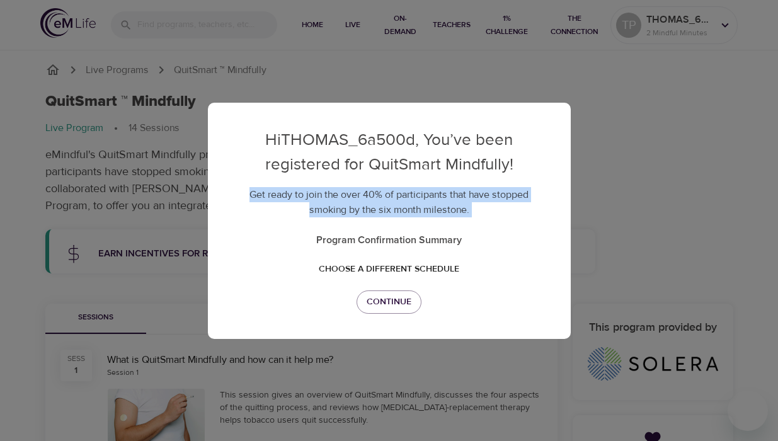
click at [372, 189] on p "Get ready to join the over 40% of participants that have stopped smoking by the…" at bounding box center [389, 202] width 312 height 30
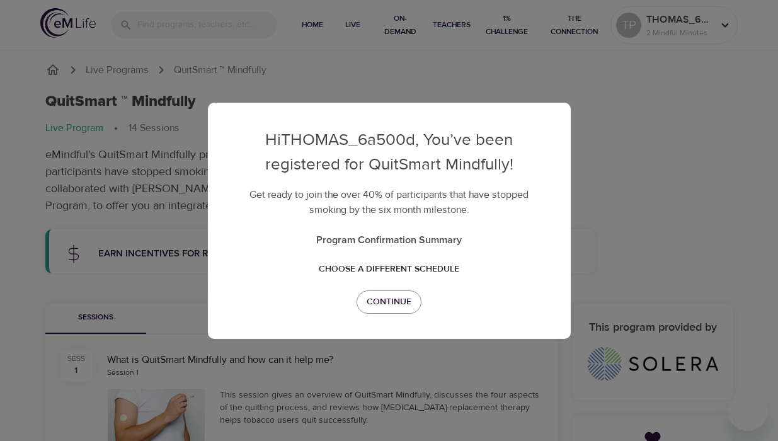
click at [299, 157] on p "Hi THOMAS_6a500d , You’ve been registered for QuitSmart Mindfully!" at bounding box center [389, 152] width 312 height 49
click at [297, 156] on p "Hi THOMAS_6a500d , You’ve been registered for QuitSmart Mindfully!" at bounding box center [389, 152] width 312 height 49
click at [559, 72] on div "Hi THOMAS_6a500d , You’ve been registered for QuitSmart Mindfully! Get ready to…" at bounding box center [389, 220] width 778 height 441
click at [675, 200] on div "Hi THOMAS_6a500d , You’ve been registered for QuitSmart Mindfully! Get ready to…" at bounding box center [389, 220] width 778 height 441
drag, startPoint x: 555, startPoint y: 243, endPoint x: 547, endPoint y: 243, distance: 7.6
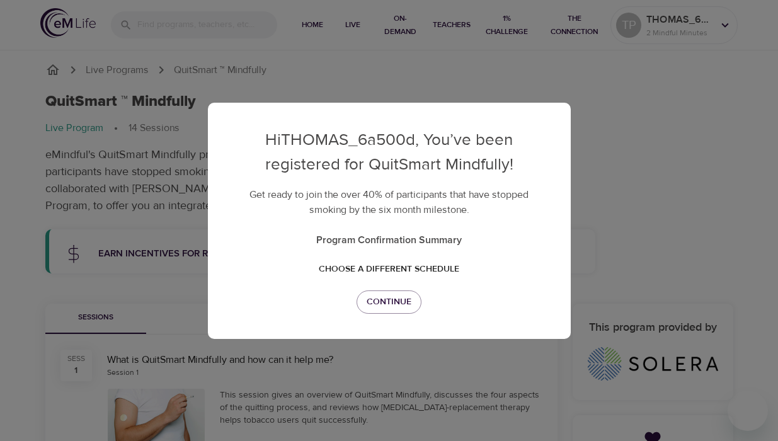
click at [548, 243] on div "Hi THOMAS_6a500d , You’ve been registered for QuitSmart Mindfully! Get ready to…" at bounding box center [389, 221] width 363 height 236
drag, startPoint x: 547, startPoint y: 243, endPoint x: 261, endPoint y: 244, distance: 286.0
click at [261, 244] on div "Hi THOMAS_6a500d , You’ve been registered for QuitSmart Mindfully! Get ready to…" at bounding box center [389, 221] width 363 height 236
click at [326, 265] on span "Choose a different schedule" at bounding box center [389, 269] width 140 height 16
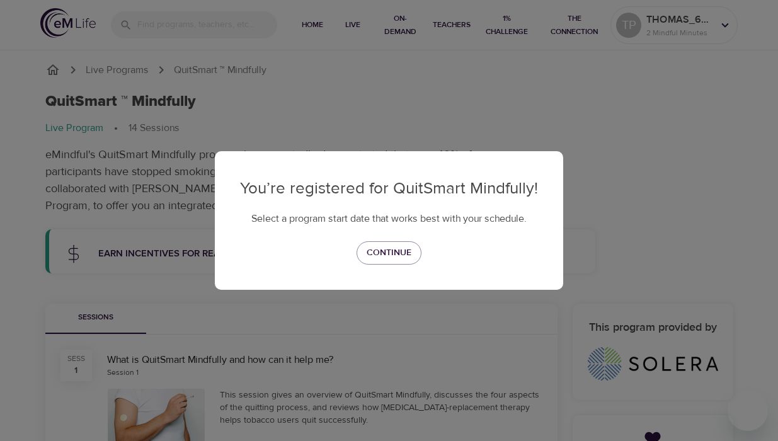
click at [340, 261] on div "Continue" at bounding box center [389, 252] width 298 height 23
click at [403, 255] on span "Continue" at bounding box center [389, 253] width 45 height 16
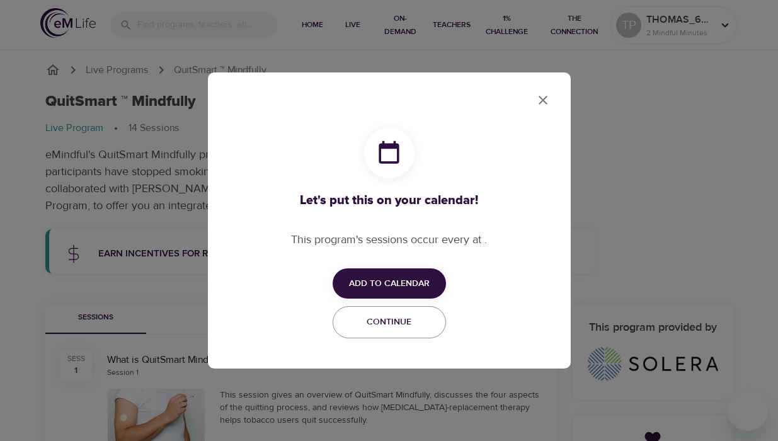
click at [409, 291] on button "Add to Calendar" at bounding box center [389, 283] width 113 height 31
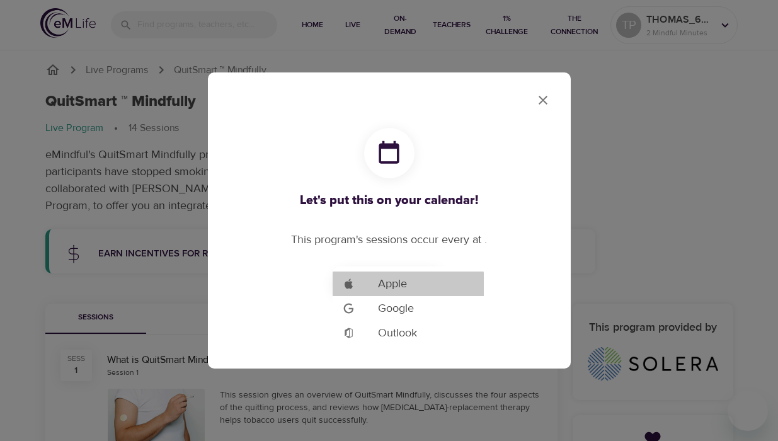
click at [409, 291] on li "Add to Google Calendar Apple" at bounding box center [408, 284] width 151 height 25
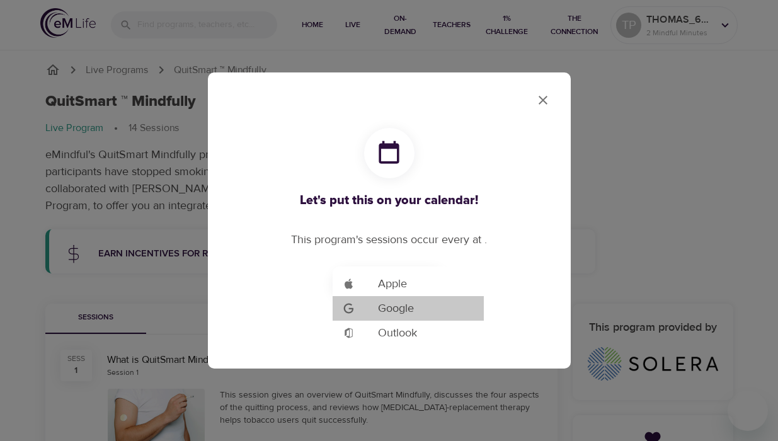
click at [386, 320] on li "Add to Google Calendar Google" at bounding box center [408, 308] width 151 height 25
click at [388, 309] on span "Google" at bounding box center [396, 308] width 36 height 17
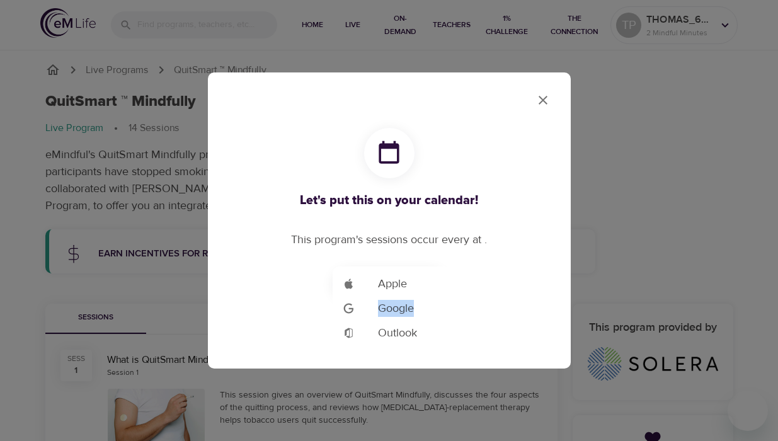
click at [388, 309] on span "Google" at bounding box center [396, 308] width 36 height 17
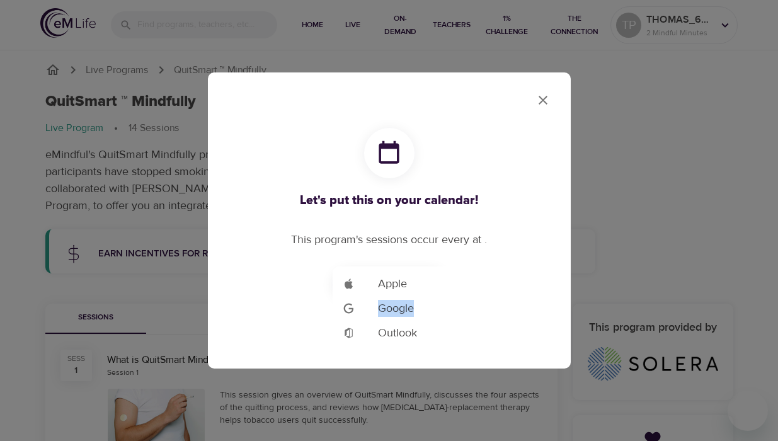
click at [388, 309] on span "Google" at bounding box center [396, 308] width 36 height 17
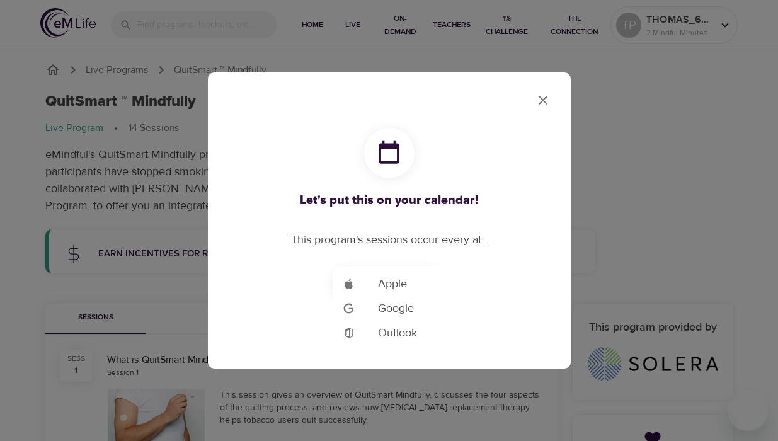
click at [552, 99] on div at bounding box center [389, 220] width 778 height 441
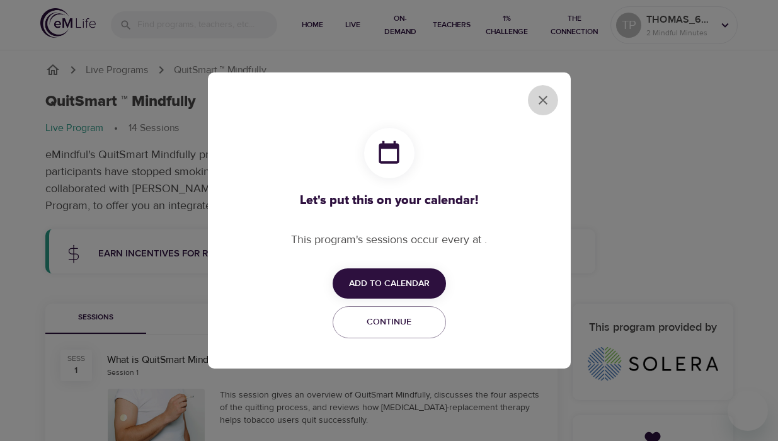
click at [539, 93] on icon "close" at bounding box center [542, 100] width 15 height 15
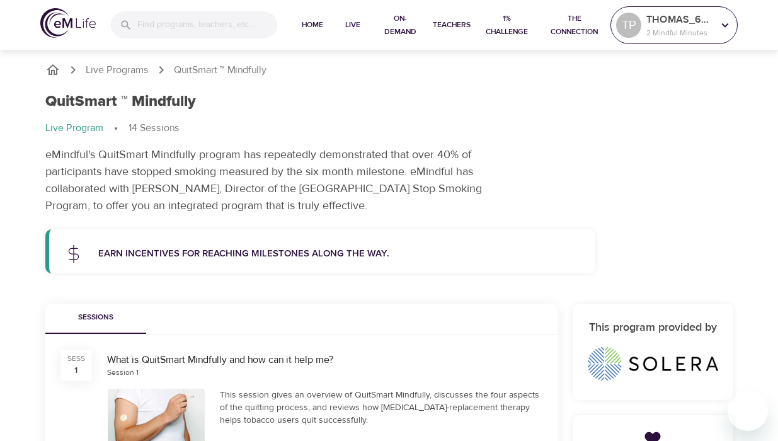
click at [705, 23] on p "THOMAS_6a500d" at bounding box center [679, 19] width 67 height 15
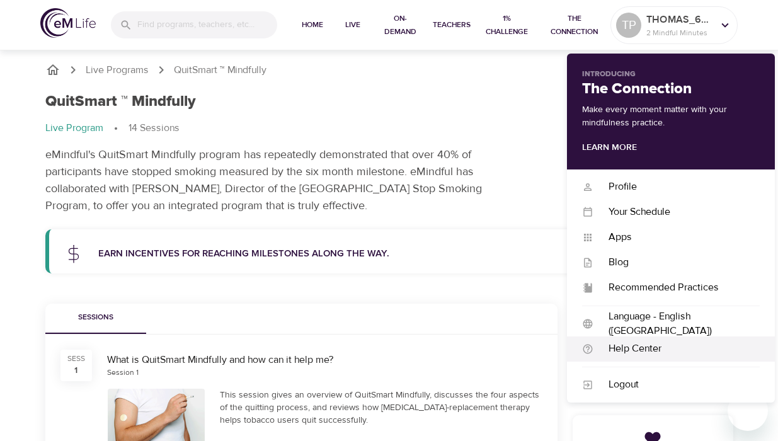
click at [639, 352] on div "Help Center" at bounding box center [676, 348] width 166 height 14
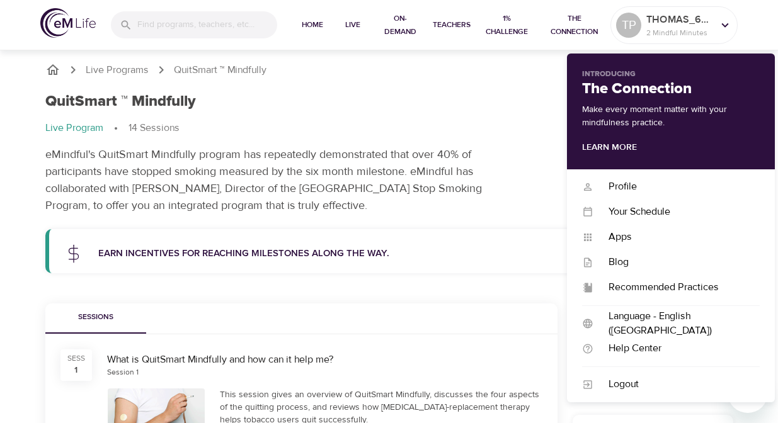
click at [489, 143] on div "QuitSmart ™ Mindfully Live Program 14 Sessions eMindful's QuitSmart Mindfully p…" at bounding box center [389, 153] width 703 height 137
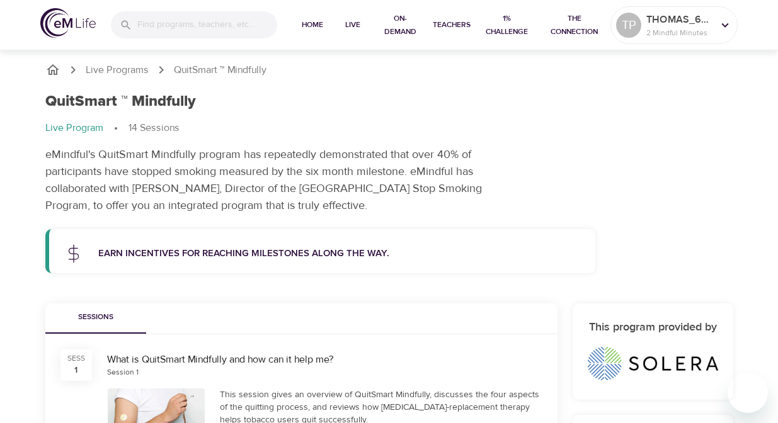
click at [304, 257] on p "Earn incentives for reaching milestones along the way." at bounding box center [339, 254] width 483 height 14
click at [52, 260] on div "Earn incentives for reaching milestones along the way." at bounding box center [322, 251] width 547 height 44
click at [45, 256] on div "Earn incentives for reaching milestones along the way." at bounding box center [320, 251] width 551 height 44
click at [146, 243] on div "Earn incentives for reaching milestones along the way." at bounding box center [340, 254] width 498 height 30
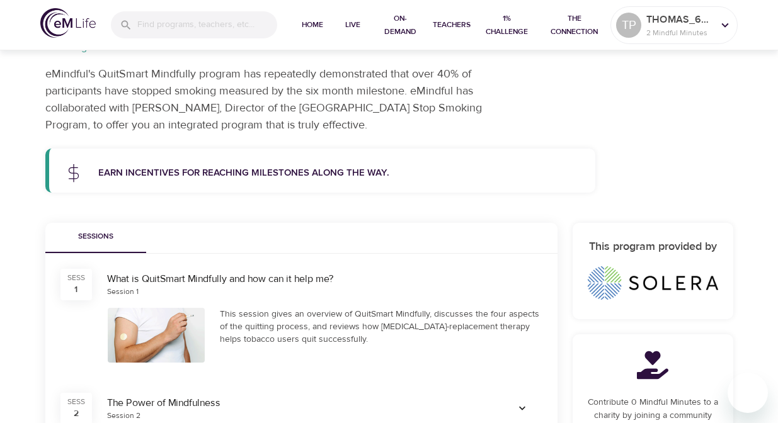
click at [110, 237] on span "Sessions" at bounding box center [96, 237] width 86 height 13
click at [173, 285] on div "What is QuitSmart Mindfully and how can it help me?" at bounding box center [324, 279] width 435 height 14
click at [78, 278] on div "SESS" at bounding box center [76, 278] width 18 height 11
click at [151, 274] on div "What is QuitSmart Mindfully and how can it help me?" at bounding box center [324, 279] width 435 height 14
click at [178, 316] on div at bounding box center [157, 335] width 98 height 55
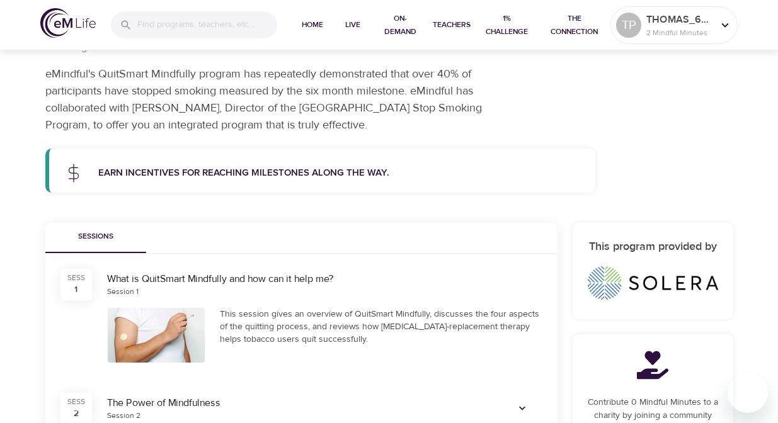
click at [174, 350] on div at bounding box center [157, 335] width 98 height 55
click at [259, 326] on div "This session gives an overview of QuitSmart Mindfully, discusses the four aspec…" at bounding box center [381, 327] width 323 height 38
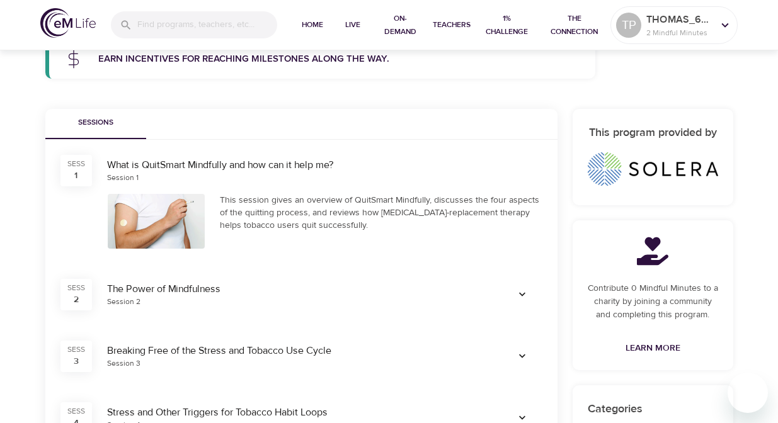
scroll to position [197, 0]
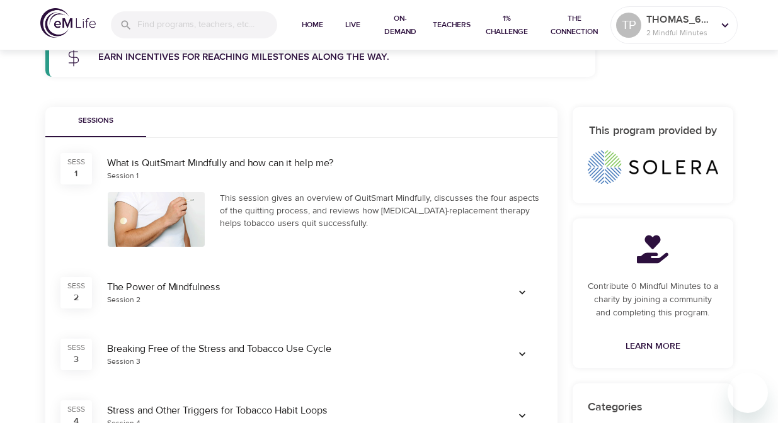
click at [136, 226] on div at bounding box center [157, 219] width 98 height 55
click at [109, 219] on div at bounding box center [157, 219] width 98 height 55
click at [200, 168] on div "What is QuitSmart Mindfully and how can it help me?" at bounding box center [324, 163] width 435 height 14
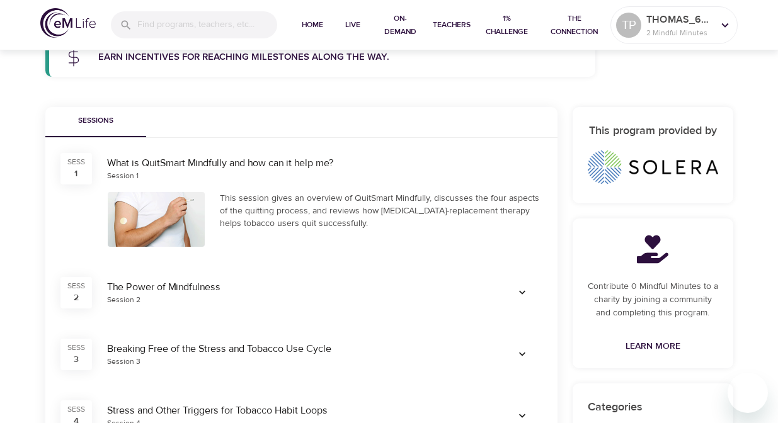
click at [295, 203] on div "This session gives an overview of QuitSmart Mindfully, discusses the four aspec…" at bounding box center [381, 211] width 323 height 38
click at [296, 204] on div "This session gives an overview of QuitSmart Mindfully, discusses the four aspec…" at bounding box center [381, 211] width 323 height 38
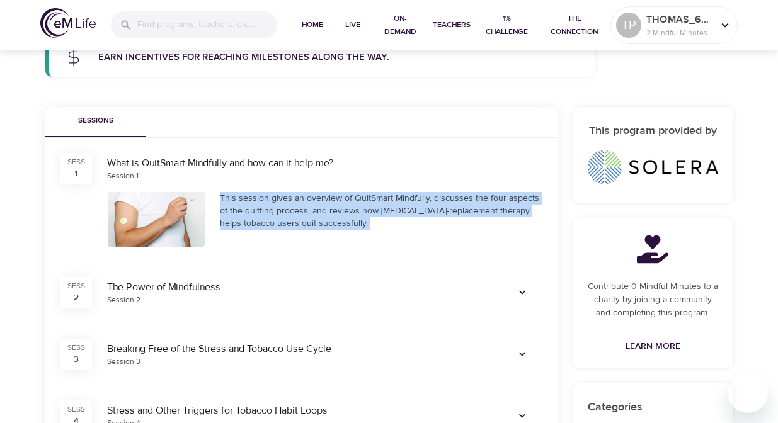
click at [296, 204] on div "This session gives an overview of QuitSmart Mindfully, discusses the four aspec…" at bounding box center [381, 211] width 323 height 38
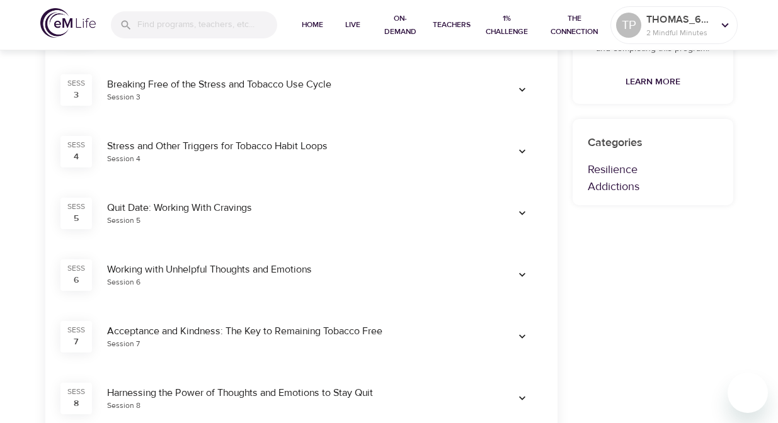
scroll to position [840, 0]
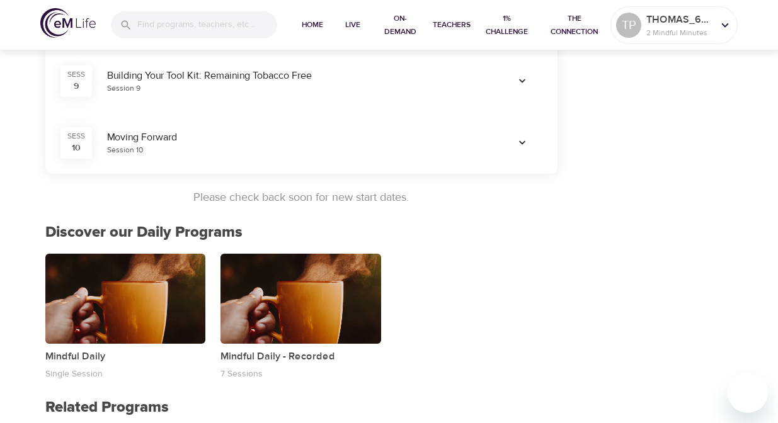
click at [255, 194] on p "Please check back soon for new start dates." at bounding box center [301, 197] width 512 height 17
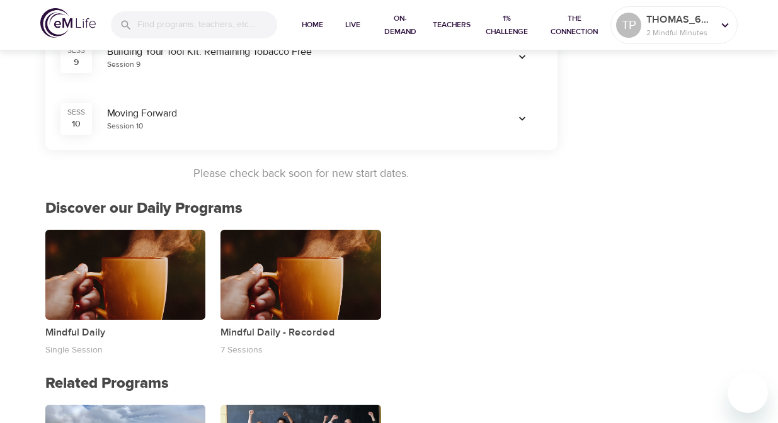
scroll to position [866, 0]
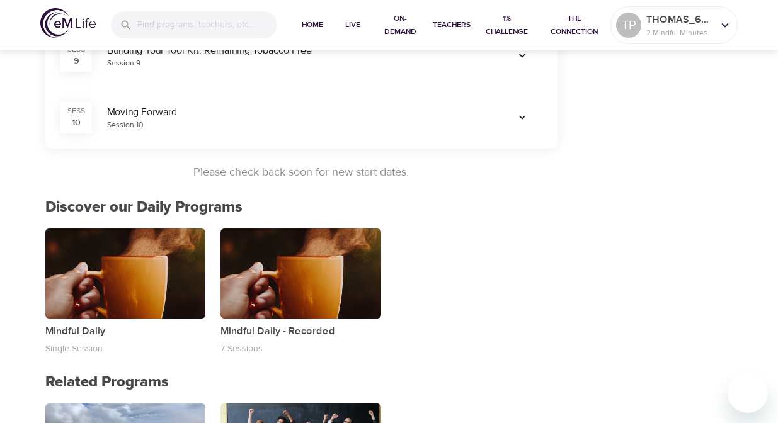
click at [417, 242] on div "Mindful Daily Single Session Mindful Daily - Recorded 7 Sessions" at bounding box center [301, 292] width 527 height 142
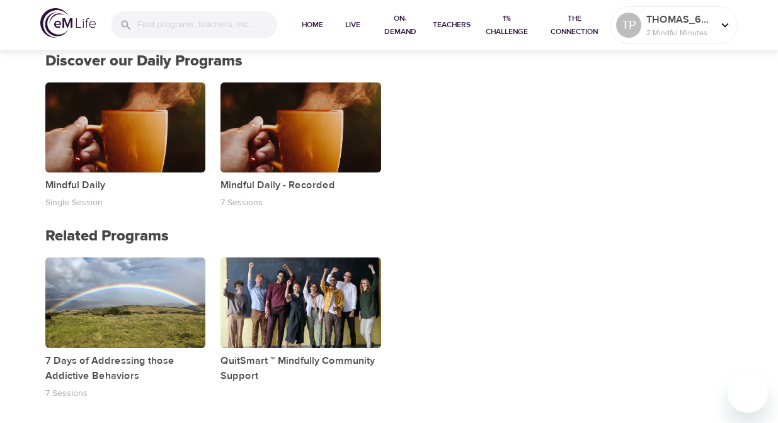
scroll to position [1010, 0]
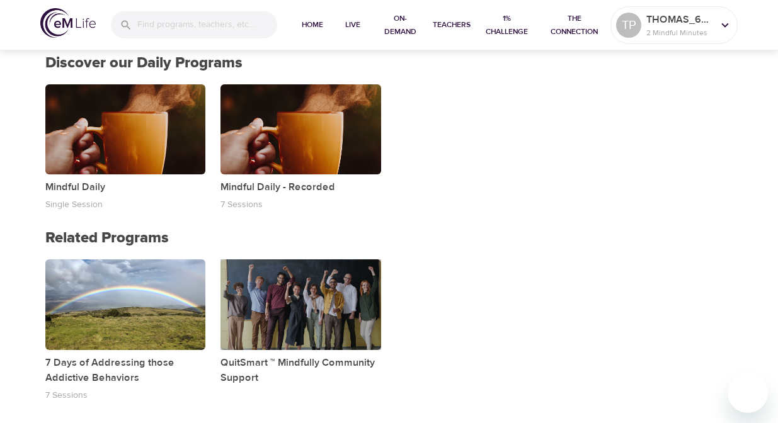
click at [292, 333] on div "button" at bounding box center [300, 305] width 161 height 90
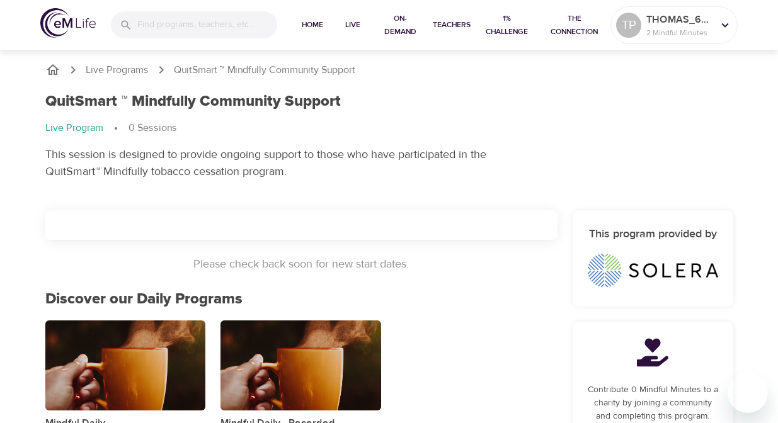
click at [263, 230] on div at bounding box center [301, 225] width 512 height 30
click at [274, 272] on p "Please check back soon for new start dates." at bounding box center [301, 264] width 512 height 17
click at [438, 21] on span "Teachers" at bounding box center [452, 24] width 38 height 13
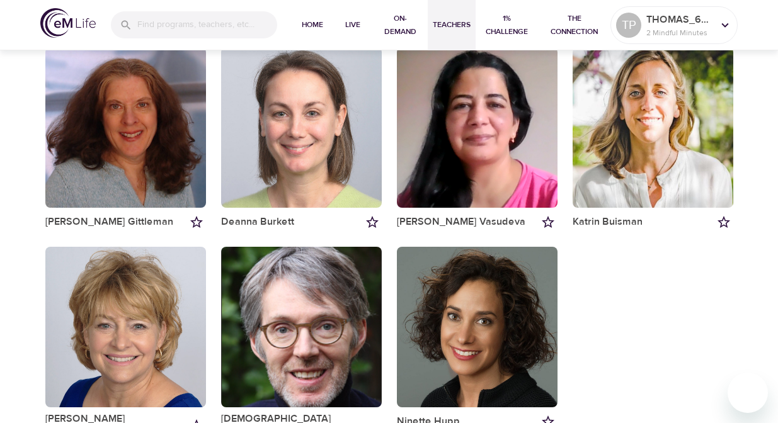
scroll to position [57, 0]
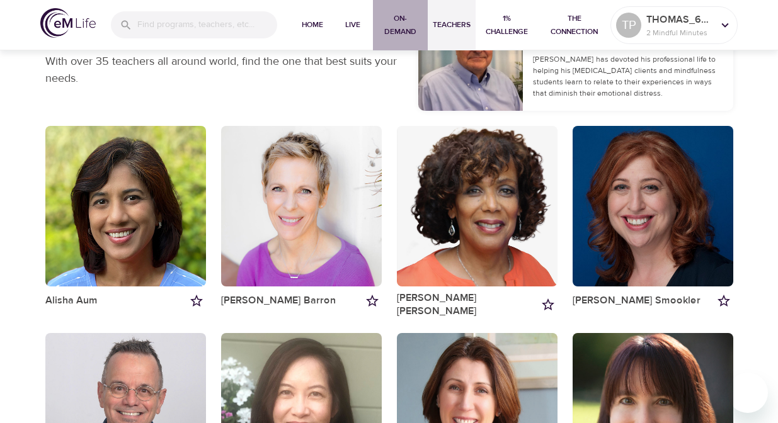
click at [402, 26] on span "On-Demand" at bounding box center [400, 25] width 45 height 26
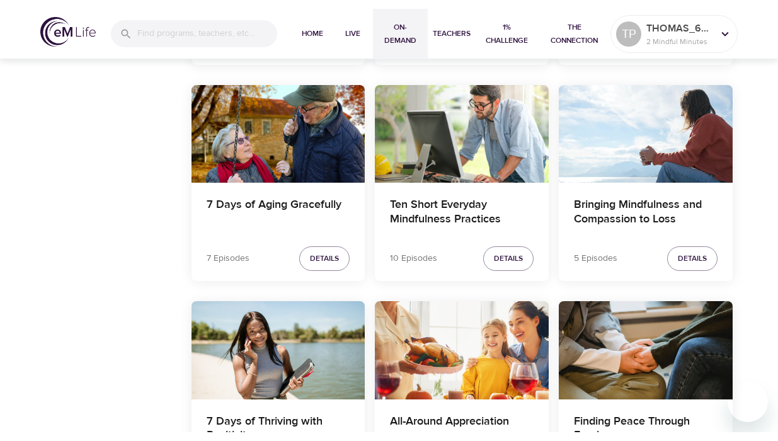
scroll to position [1459, 0]
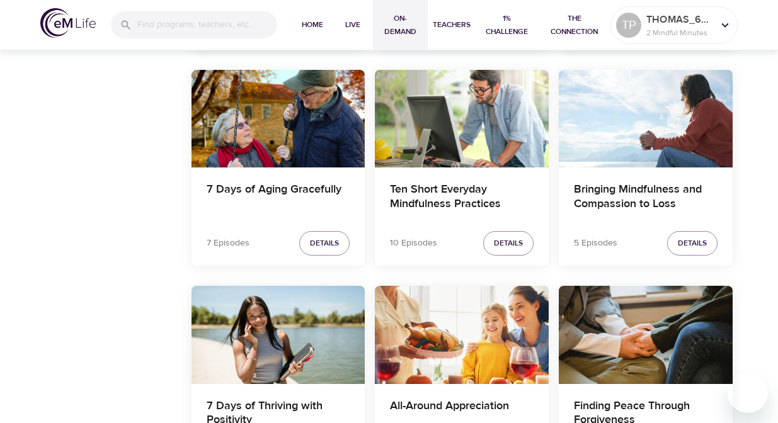
click at [96, 325] on div "Enhanced Only Categories Stress [MEDICAL_DATA] Diverse Perspectives Sleep Relat…" at bounding box center [108, 106] width 146 height 2255
